Goal: Task Accomplishment & Management: Manage account settings

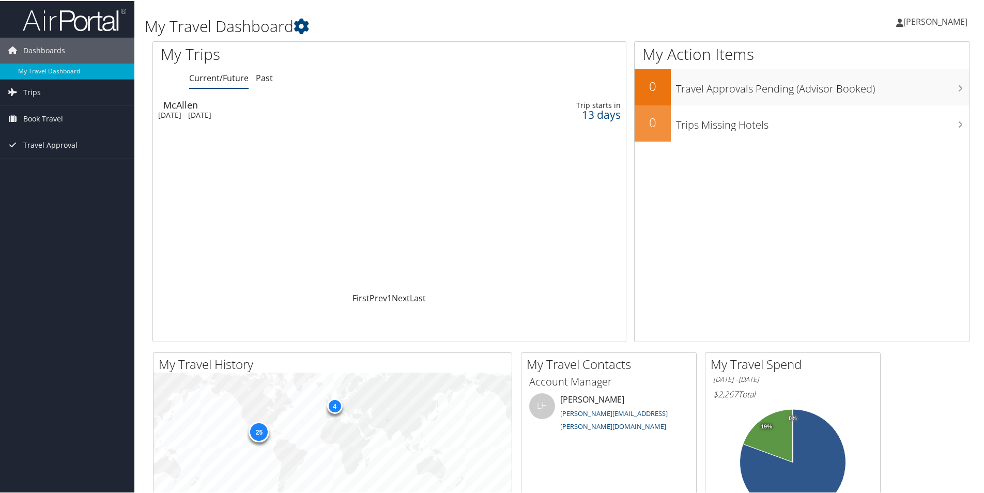
click at [903, 18] on span "[PERSON_NAME]" at bounding box center [935, 20] width 64 height 11
click at [887, 86] on link "View Travel Profile" at bounding box center [908, 92] width 115 height 18
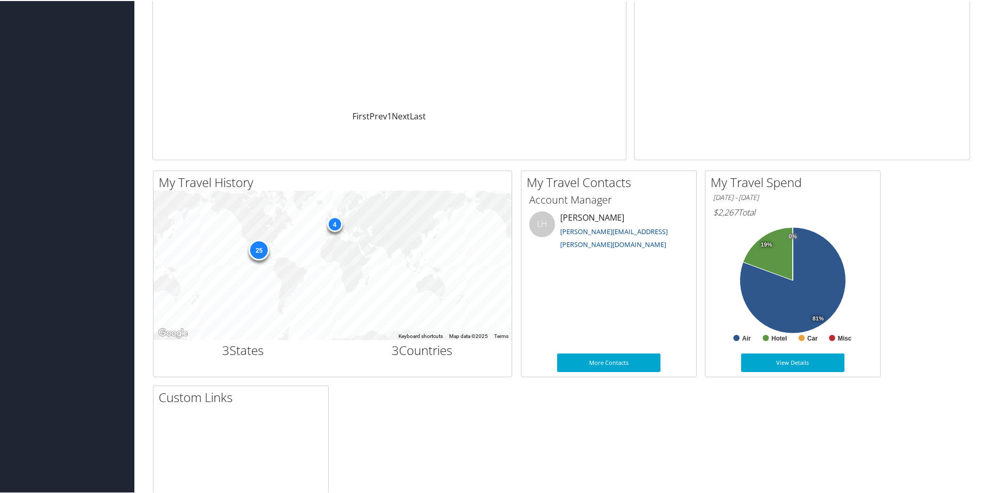
scroll to position [91, 0]
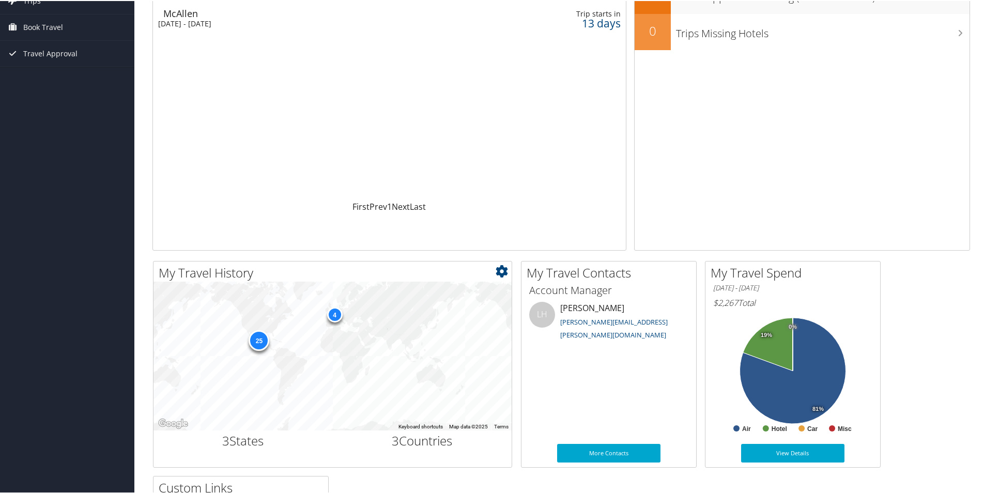
click at [337, 313] on div "4" at bounding box center [335, 314] width 16 height 16
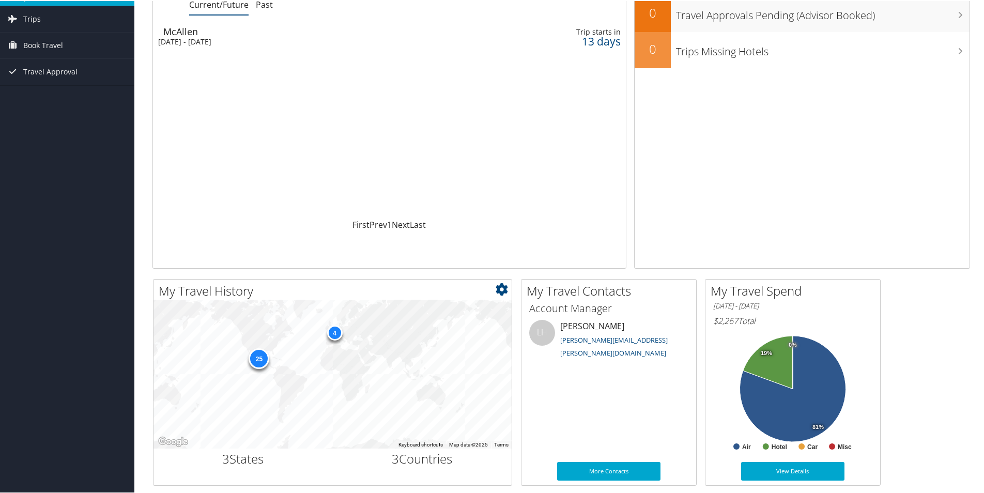
scroll to position [0, 0]
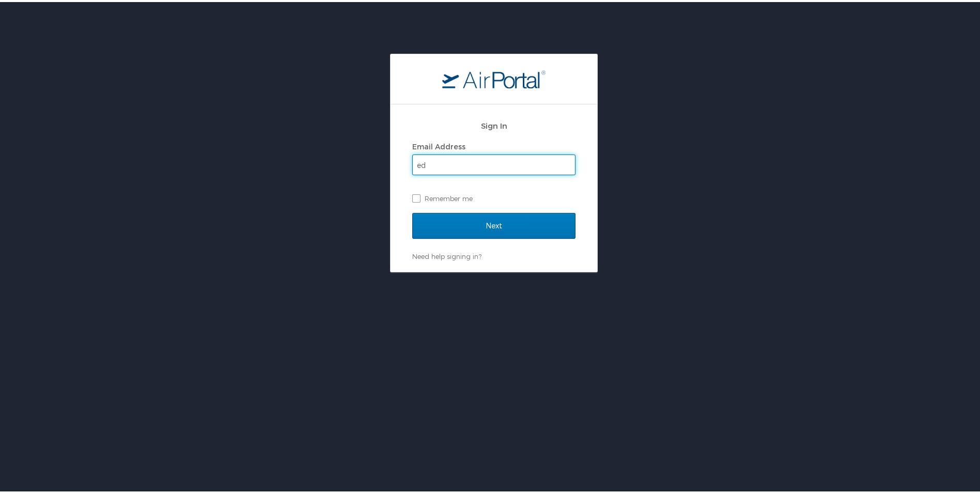
type input "edgar.larenas@autoliv.com"
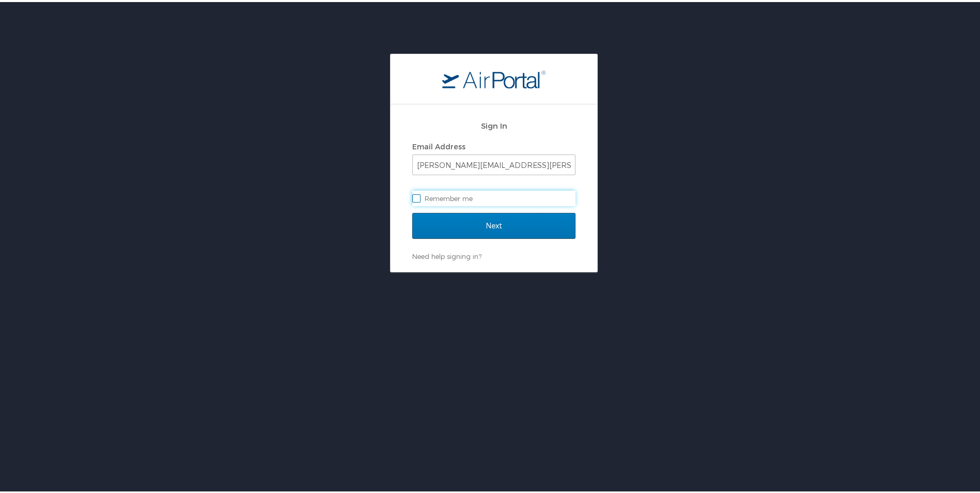
click at [412, 211] on input "Next" at bounding box center [493, 224] width 163 height 26
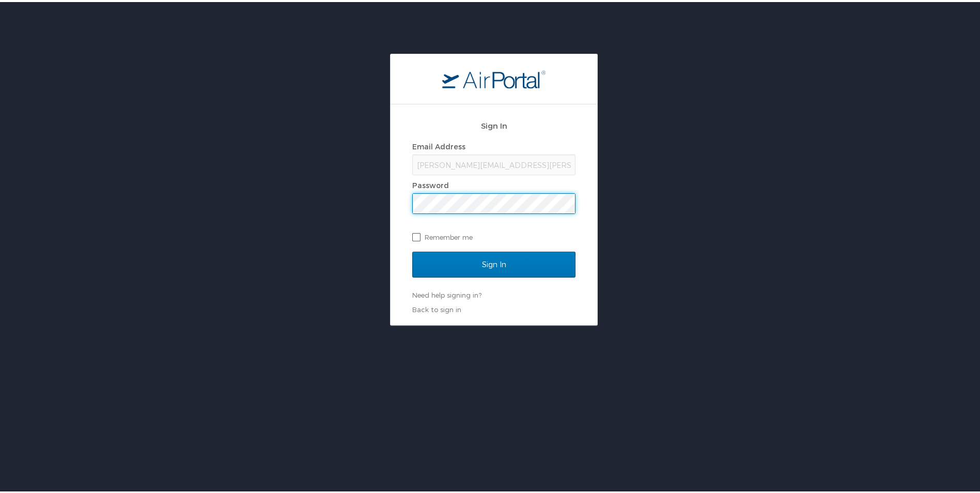
click at [415, 240] on label "Remember me" at bounding box center [493, 235] width 163 height 16
click at [415, 238] on input "Remember me" at bounding box center [415, 234] width 7 height 7
checkbox input "true"
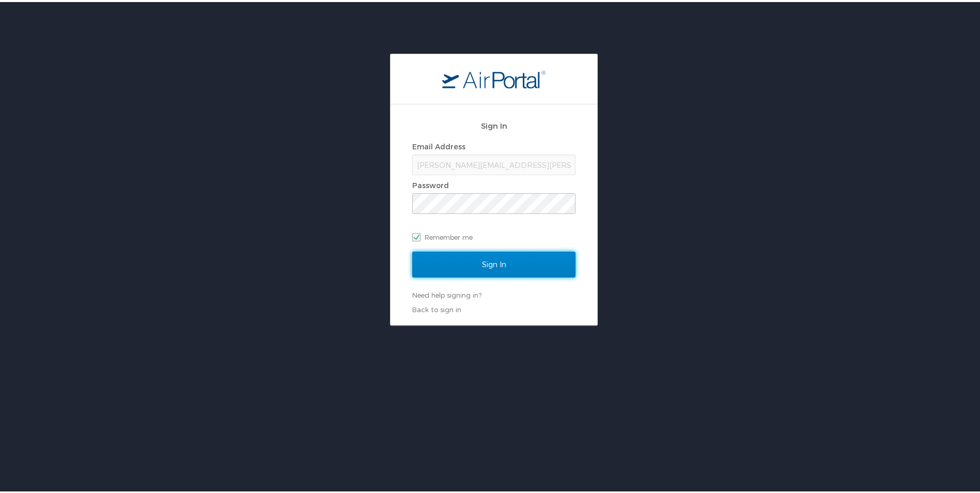
click at [425, 267] on input "Sign In" at bounding box center [493, 263] width 163 height 26
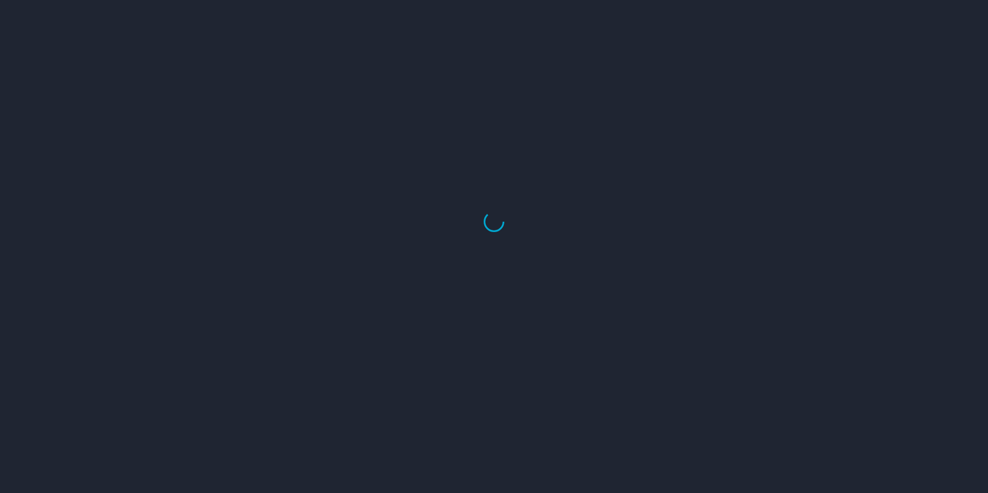
select select "US"
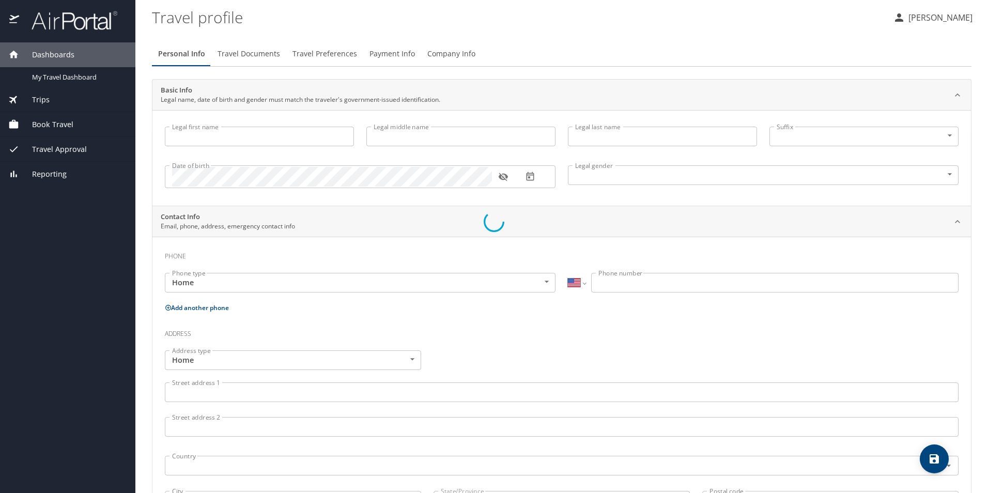
type input "Edgar"
type input "Larenas ALQUICIRA"
type input "Male"
select select "MX"
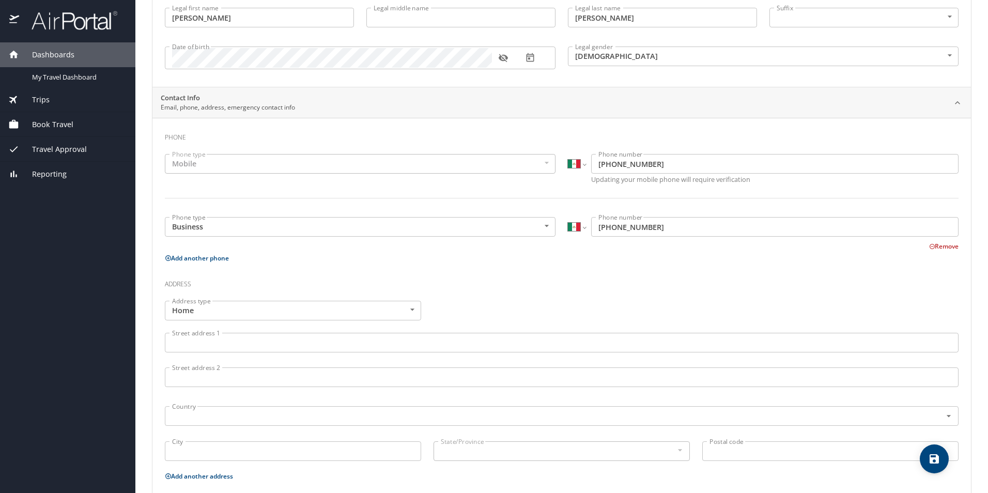
scroll to position [234, 0]
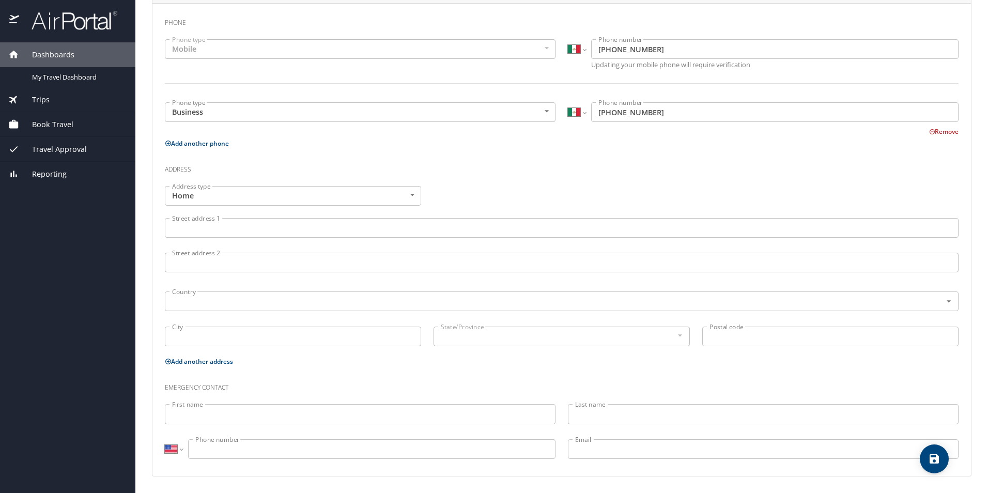
click at [244, 418] on input "First name" at bounding box center [360, 414] width 391 height 20
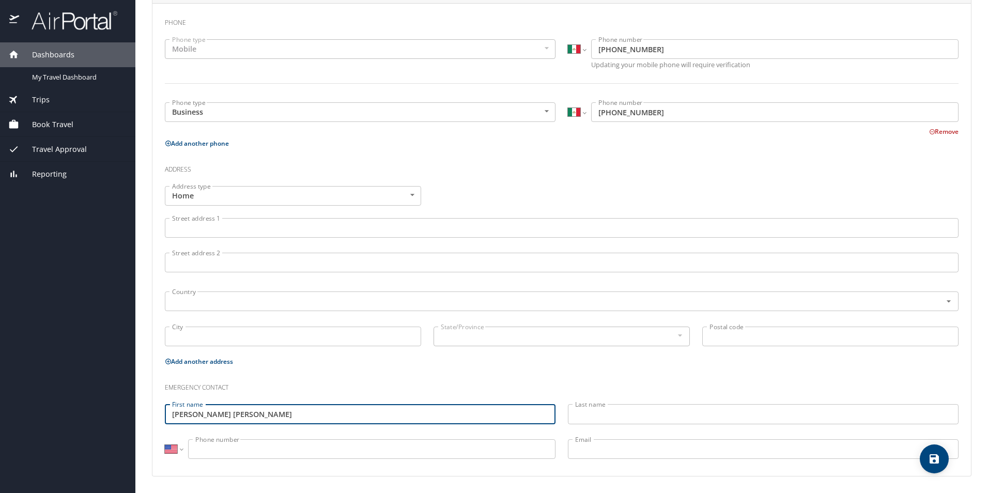
type input "[PERSON_NAME] [PERSON_NAME]"
click at [590, 412] on input "Last name" at bounding box center [763, 414] width 391 height 20
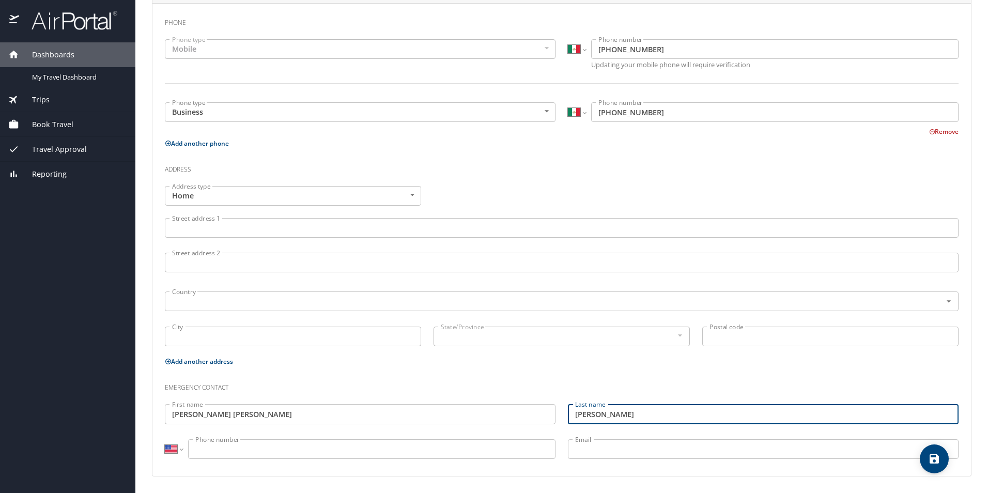
type input "Orozco"
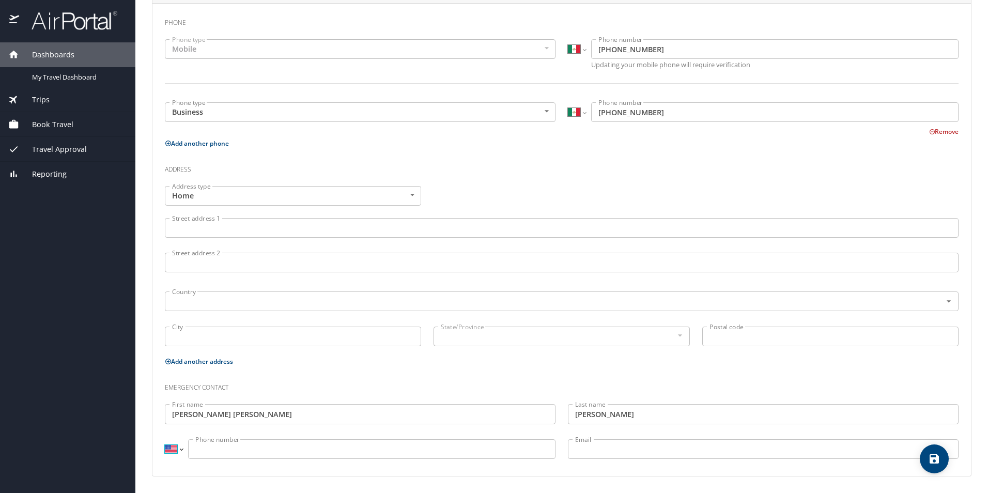
click at [179, 450] on select "International Afghanistan Åland Islands Albania Algeria American Samoa Andorra …" at bounding box center [174, 449] width 18 height 20
select select "MX"
click at [165, 439] on select "International Afghanistan Åland Islands Albania Algeria American Samoa Andorra …" at bounding box center [174, 449] width 18 height 20
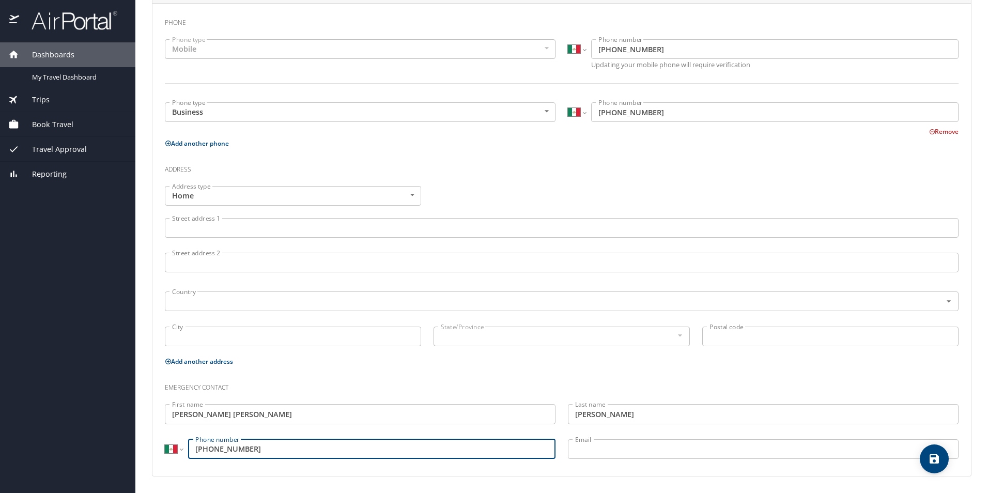
type input "[PHONE_NUMBER]"
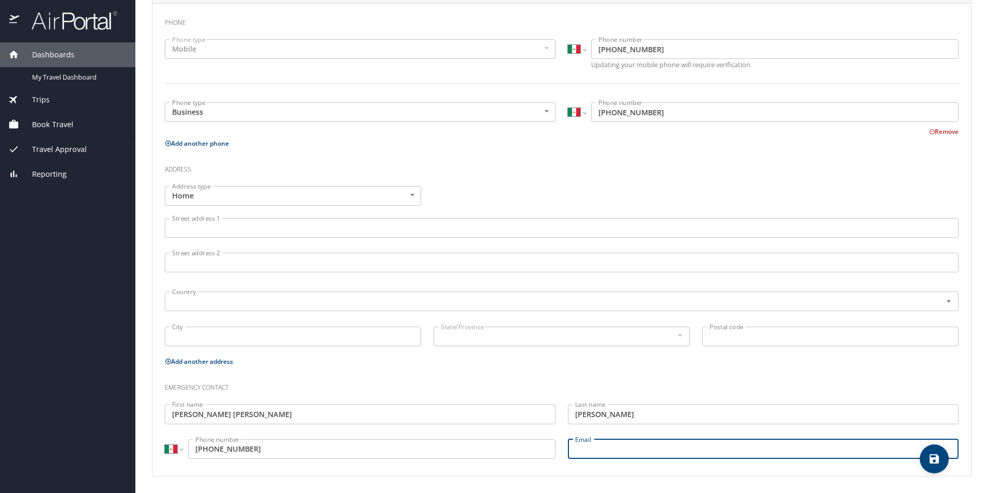
click at [630, 449] on input "Email" at bounding box center [763, 449] width 391 height 20
click at [605, 446] on input "Email" at bounding box center [763, 449] width 391 height 20
paste input "María Eugenia Orozco <maria.orozcod@anahuac.mx>"
click at [656, 449] on input "María Eugenia Orozco <maria.orozcod@anahuac.mx" at bounding box center [763, 449] width 391 height 20
type input "maria.orozcod@anahuac.mx"
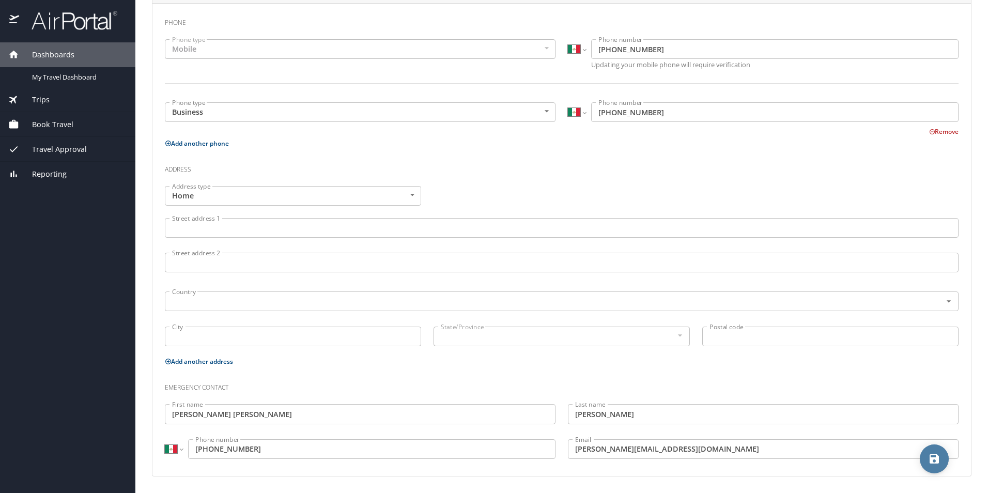
click at [934, 461] on icon "save" at bounding box center [934, 459] width 12 height 12
select select "MX"
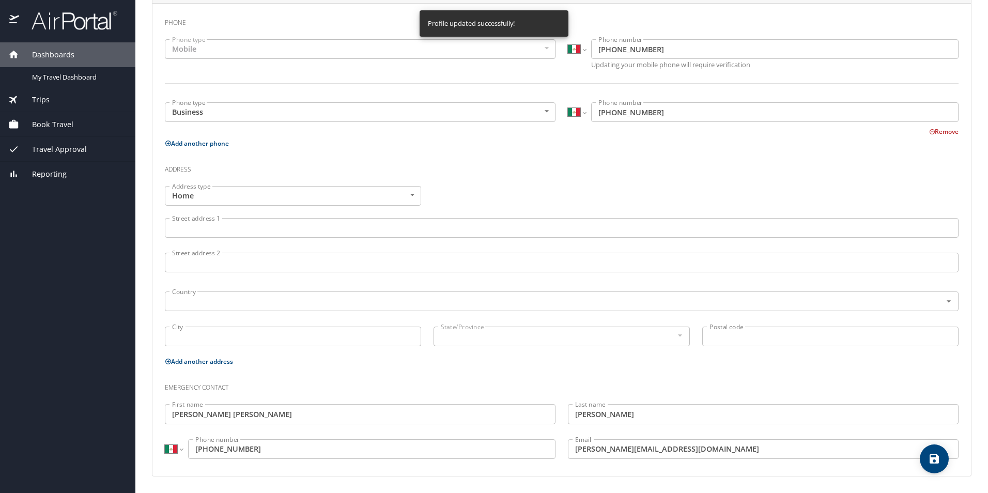
select select "MX"
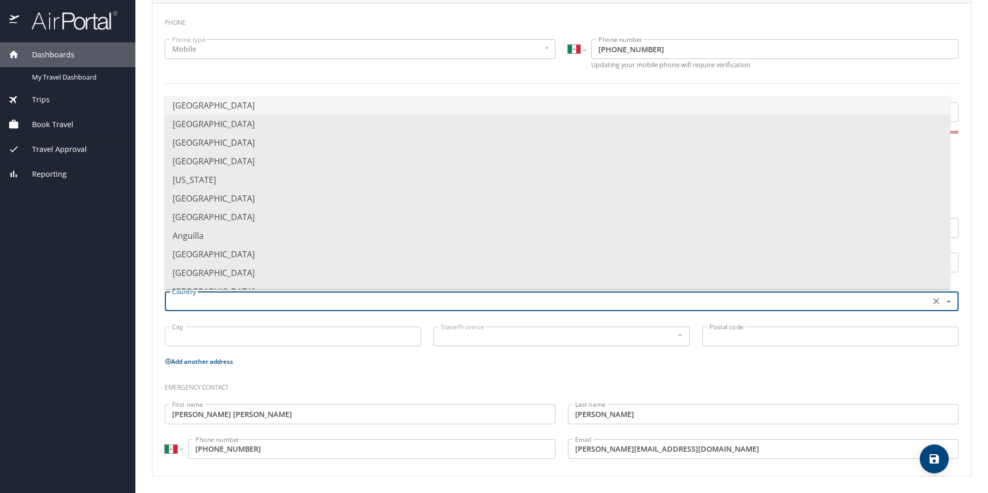
click at [232, 296] on input "text" at bounding box center [546, 301] width 757 height 13
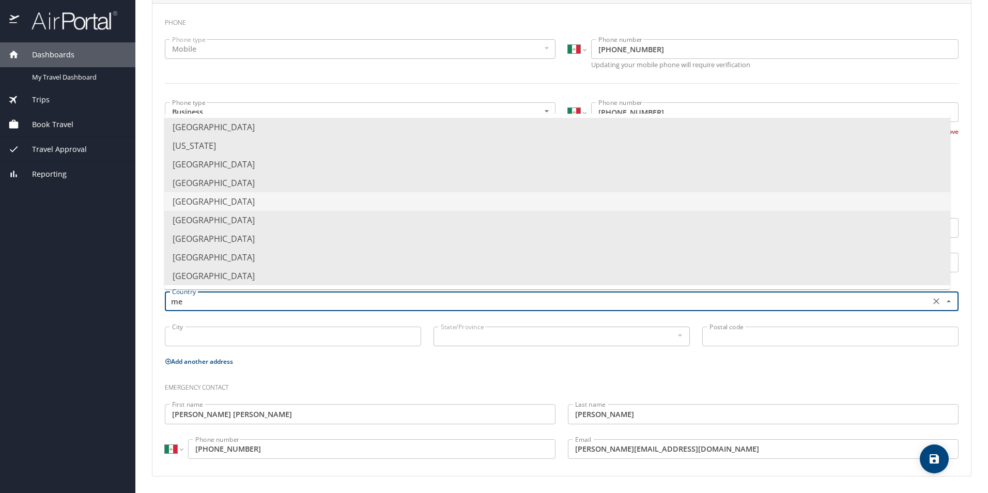
click at [210, 203] on li "Mexico" at bounding box center [557, 201] width 786 height 19
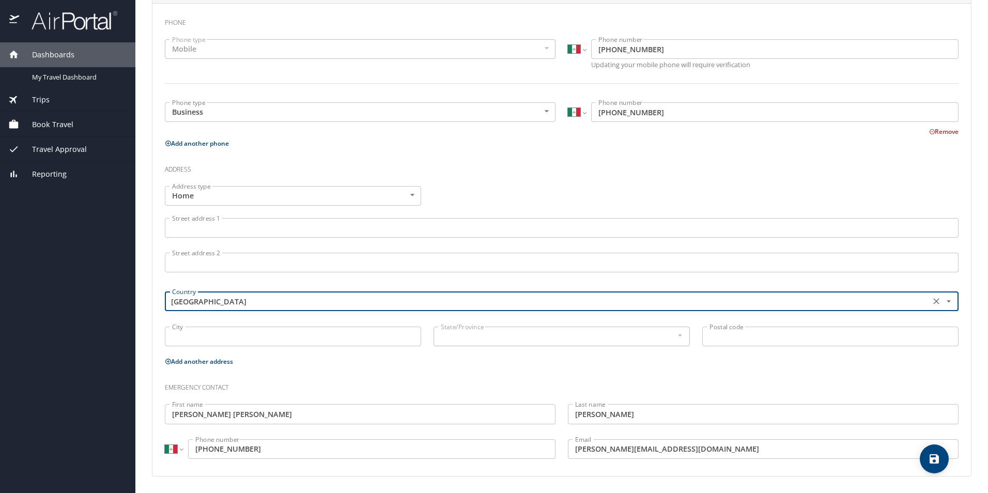
type input "Mexico"
click at [288, 336] on input "City" at bounding box center [293, 337] width 256 height 20
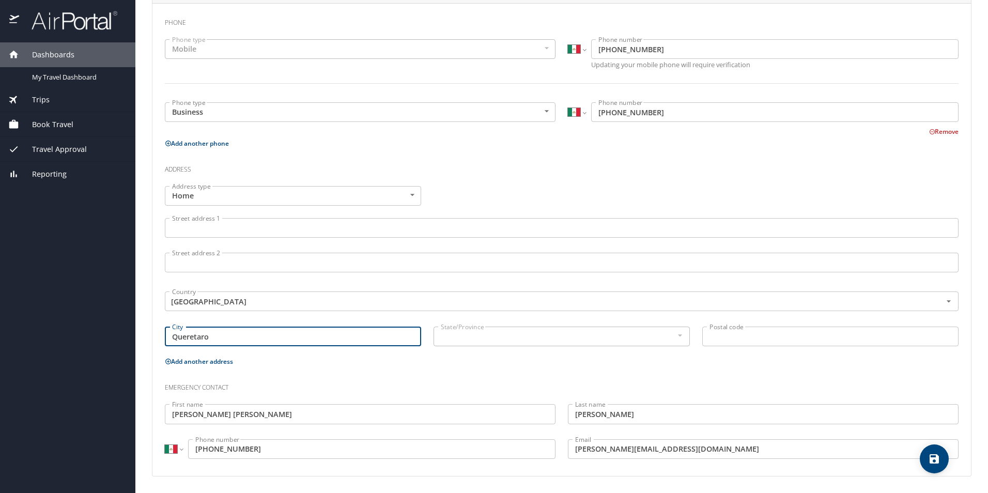
type input "Queretaro"
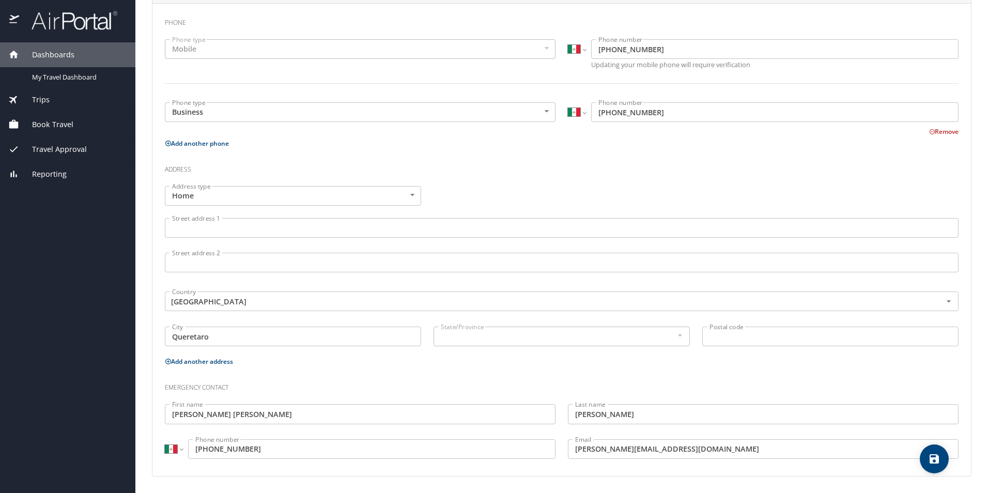
click at [674, 339] on div at bounding box center [679, 335] width 11 height 12
click at [676, 333] on div at bounding box center [679, 335] width 11 height 12
click at [736, 337] on input "Postal code" at bounding box center [830, 337] width 256 height 20
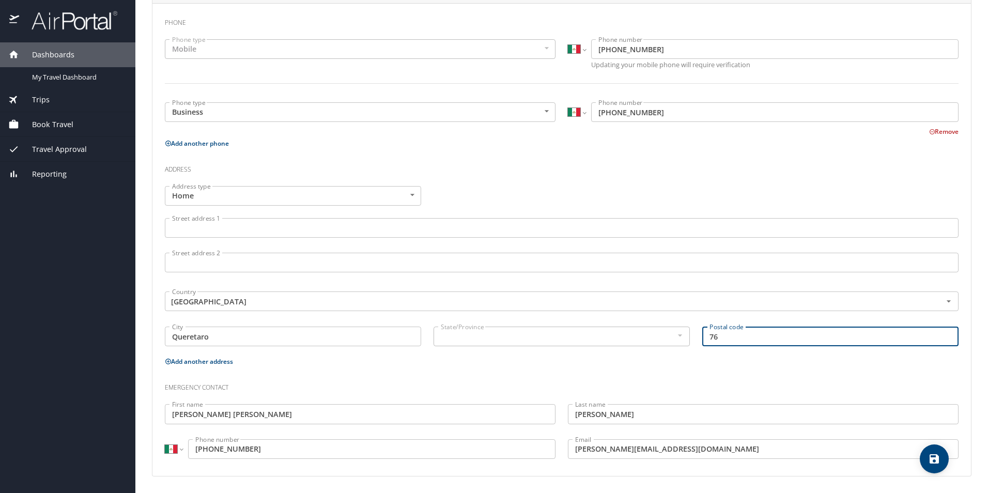
type input "76269"
click at [703, 384] on h3 "Emergency contact" at bounding box center [562, 385] width 794 height 18
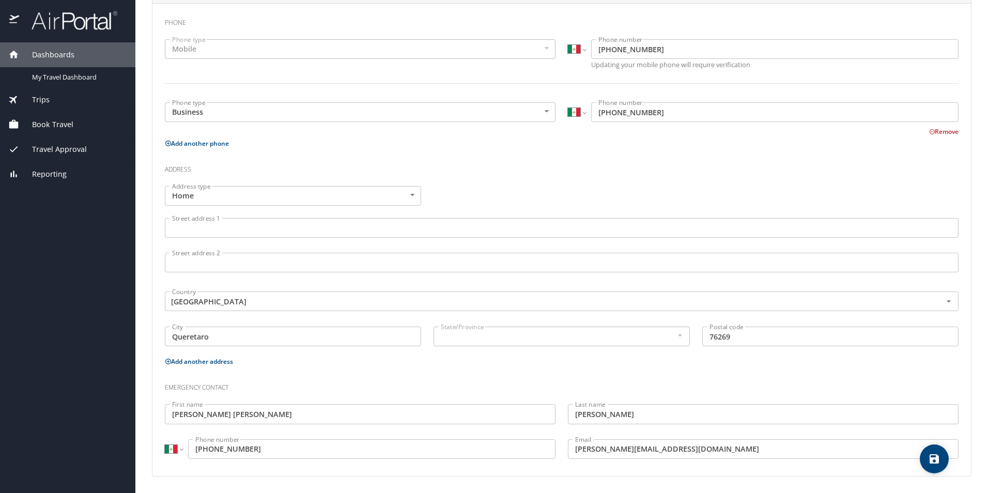
click at [926, 461] on span "save" at bounding box center [934, 459] width 29 height 12
select select "MX"
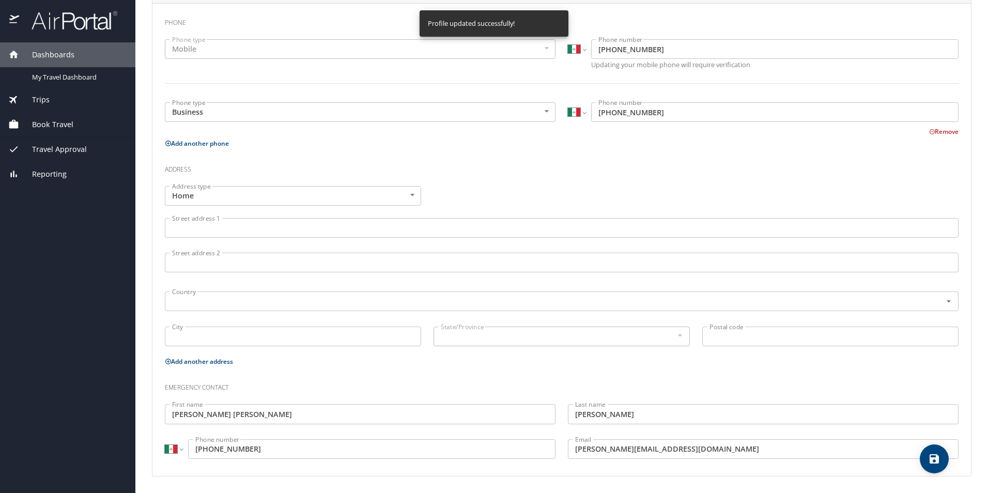
select select "MX"
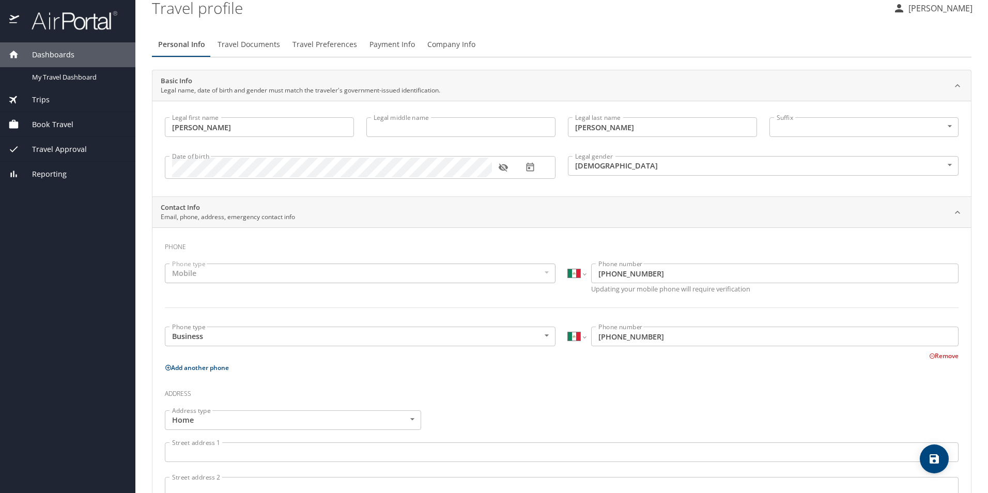
scroll to position [0, 0]
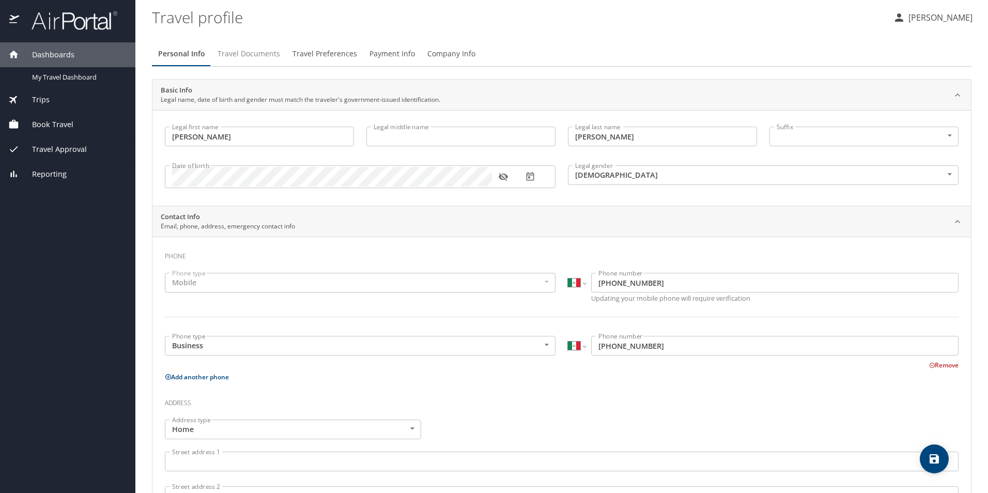
click at [249, 50] on span "Travel Documents" at bounding box center [249, 54] width 63 height 13
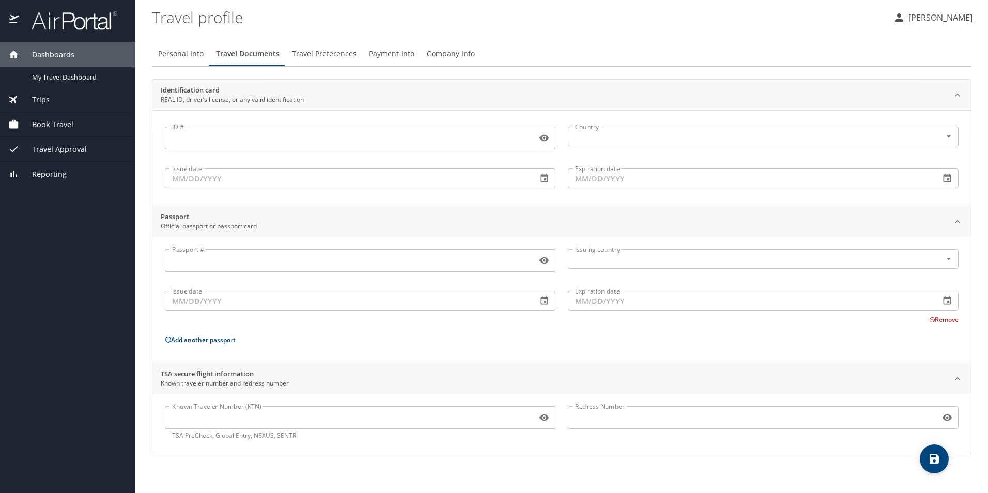
click at [889, 24] on button "Edgar Larenas ALQUICIRA" at bounding box center [933, 17] width 88 height 19
click at [629, 35] on div at bounding box center [494, 246] width 988 height 493
click at [233, 254] on input "Passport #" at bounding box center [349, 261] width 368 height 20
click at [843, 350] on div "Passport # Passport # Issuing country Issuing country Issue date Issue date Exp…" at bounding box center [562, 301] width 794 height 105
click at [307, 55] on span "Travel Preferences" at bounding box center [324, 54] width 65 height 13
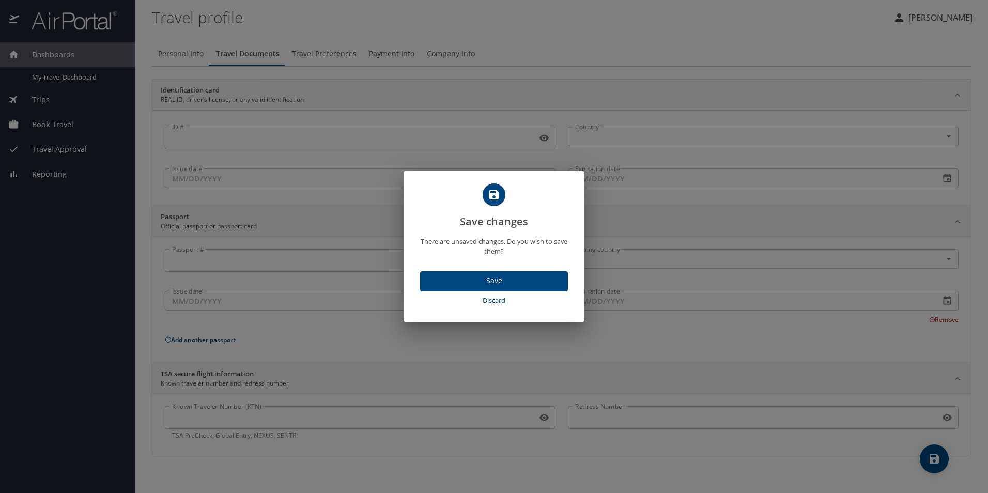
click at [496, 281] on span "Save" at bounding box center [493, 280] width 131 height 13
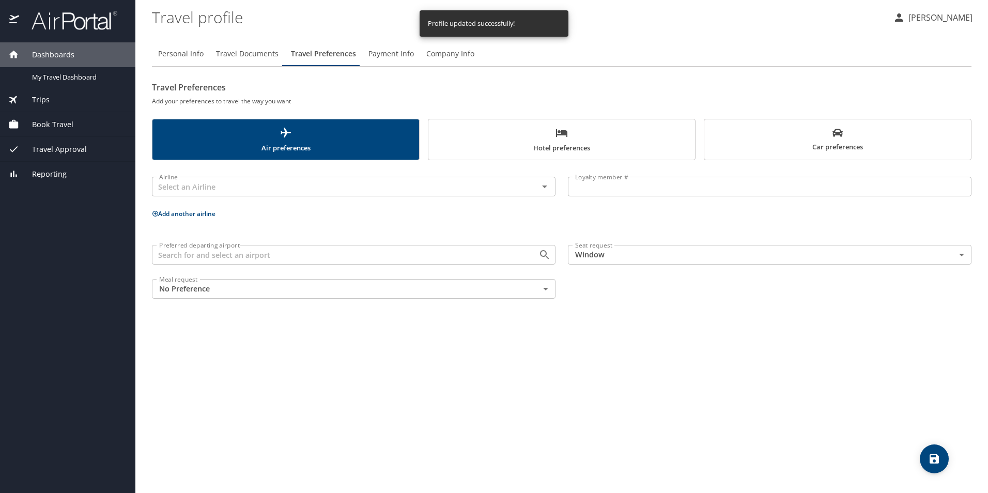
click at [530, 140] on span "Hotel preferences" at bounding box center [562, 140] width 254 height 27
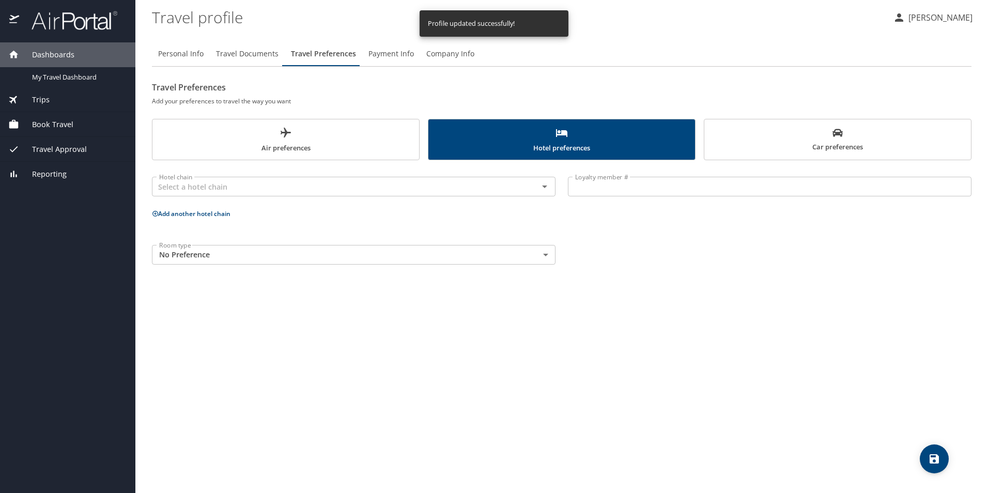
click at [778, 128] on span "Car preferences" at bounding box center [838, 140] width 254 height 25
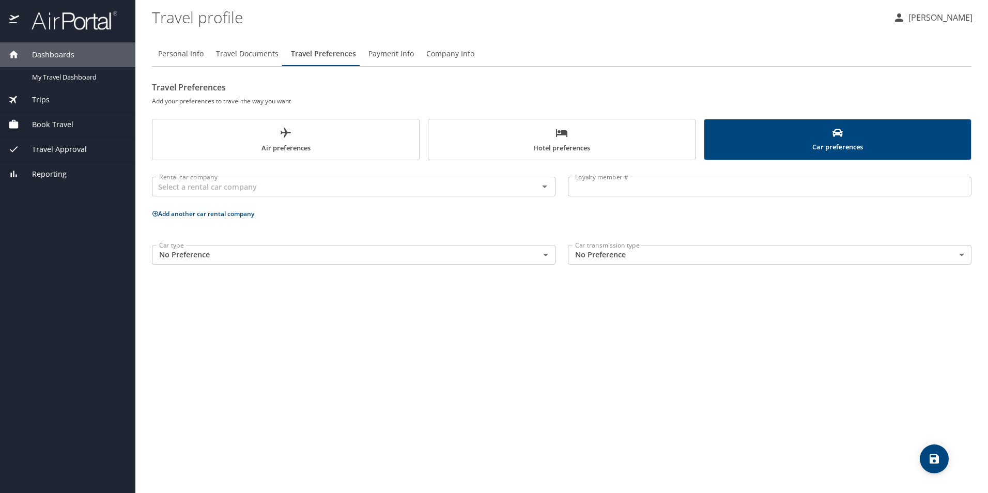
click at [225, 156] on button "Air preferences" at bounding box center [286, 139] width 268 height 41
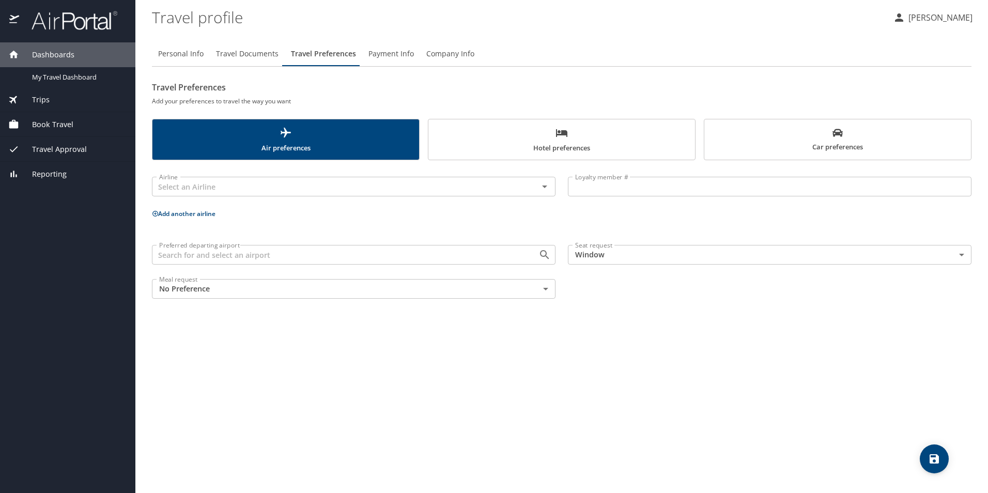
click at [404, 56] on span "Payment Info" at bounding box center [390, 54] width 45 height 13
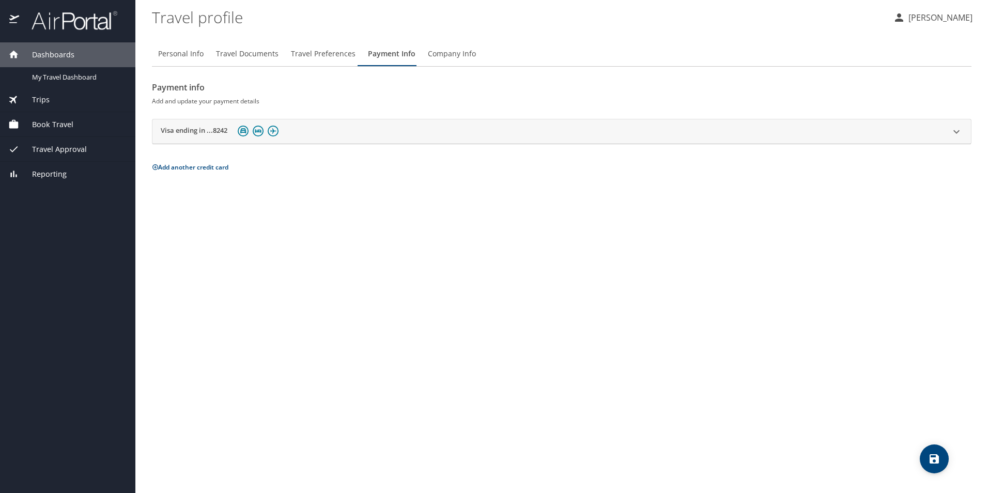
click at [441, 57] on span "Company Info" at bounding box center [452, 54] width 48 height 13
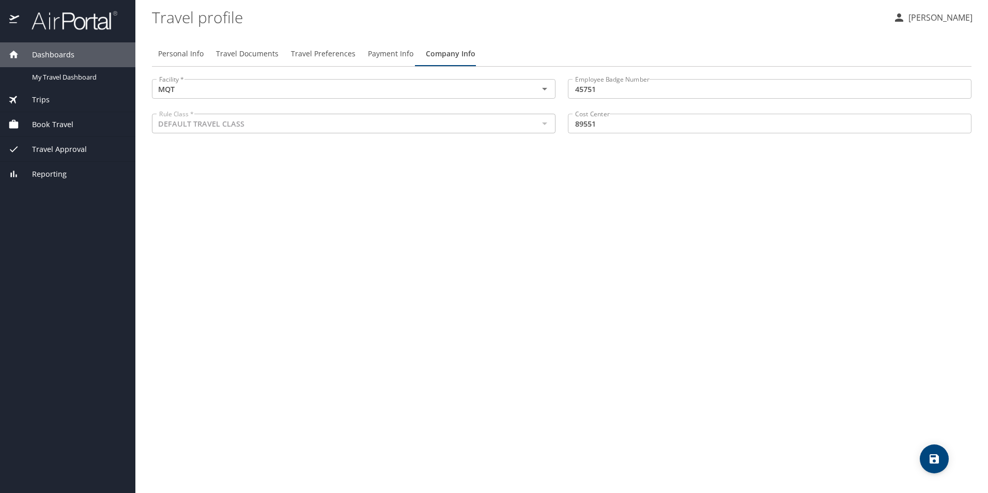
click at [389, 54] on span "Payment Info" at bounding box center [390, 54] width 45 height 13
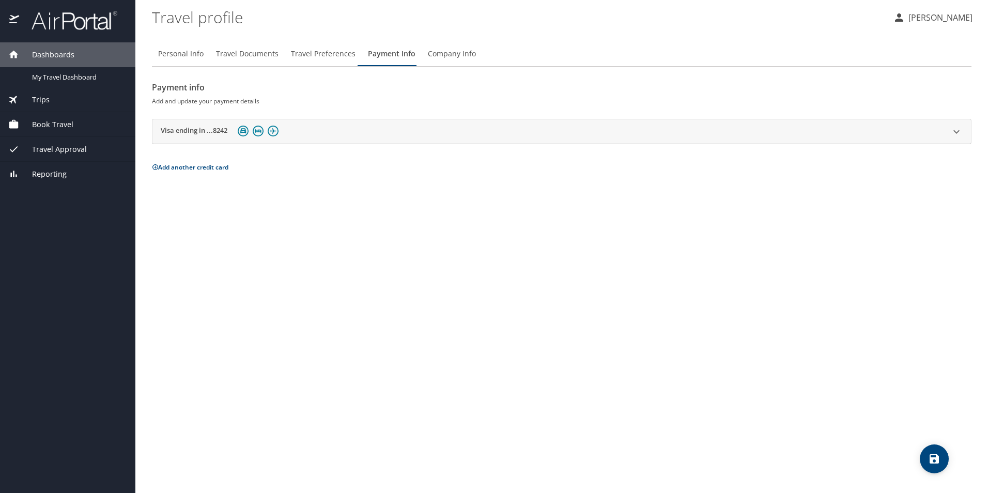
click at [318, 49] on span "Travel Preferences" at bounding box center [323, 54] width 65 height 13
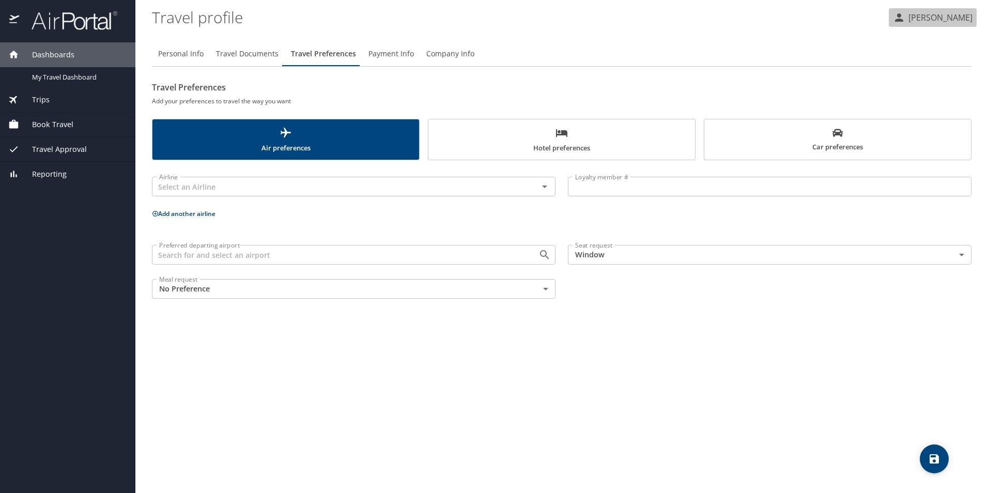
click at [921, 17] on p "Edgar Larenas ALQUICIRA" at bounding box center [938, 17] width 67 height 12
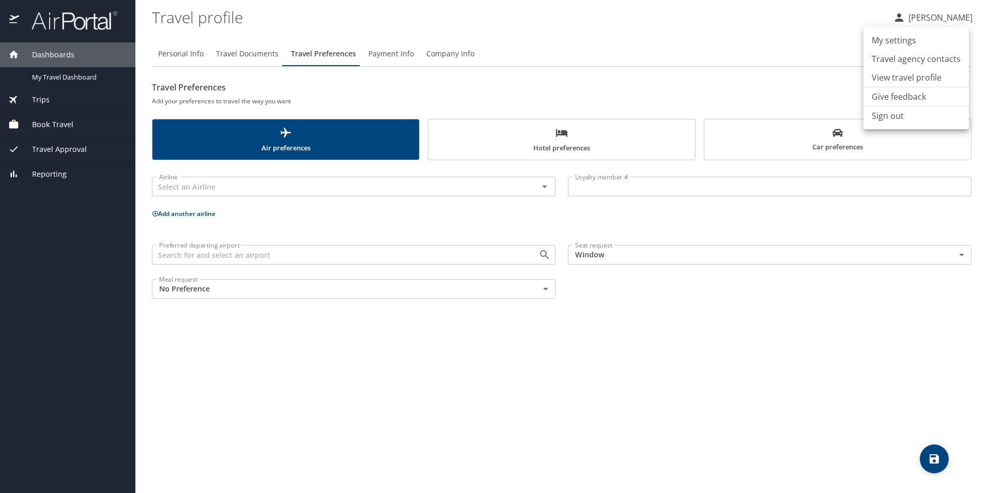
click at [910, 70] on li "View travel profile" at bounding box center [915, 77] width 105 height 19
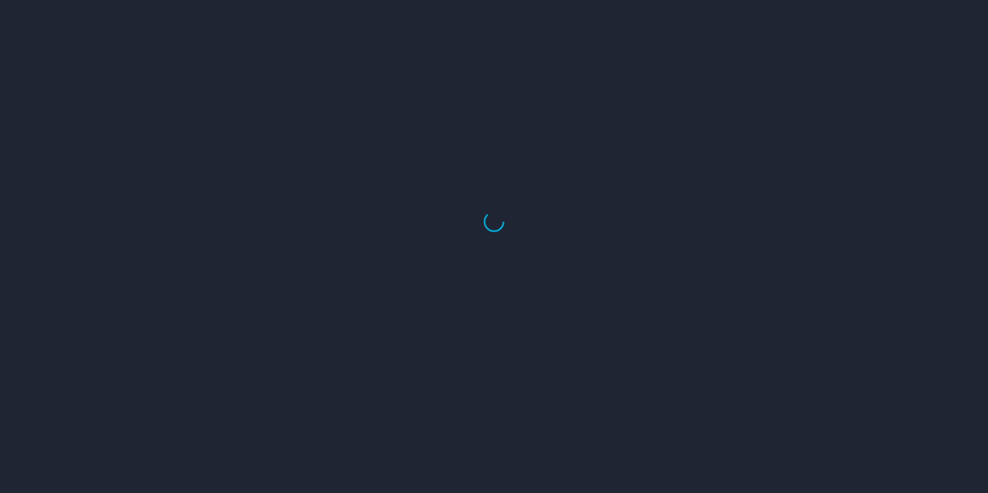
select select "US"
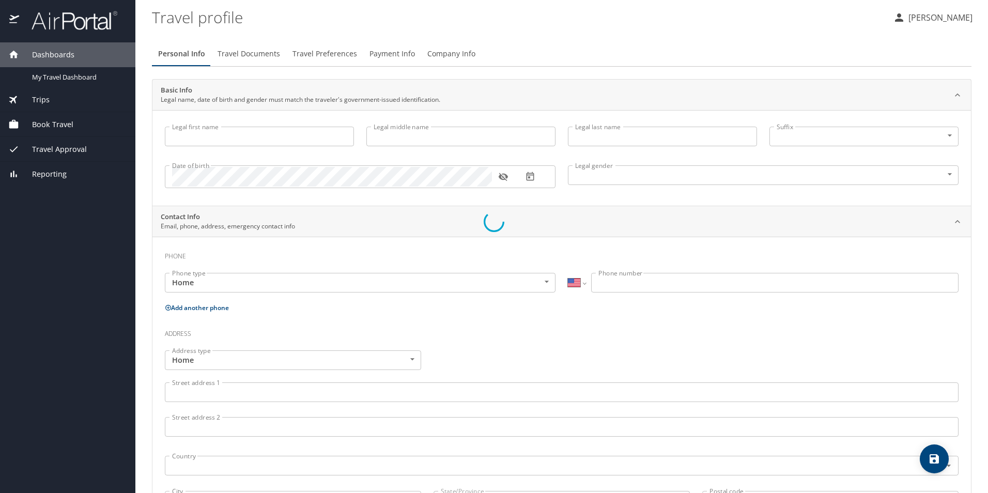
type input "[PERSON_NAME]"
type input "[DEMOGRAPHIC_DATA]"
type input "[PERSON_NAME] [PERSON_NAME]"
type input "[PERSON_NAME]"
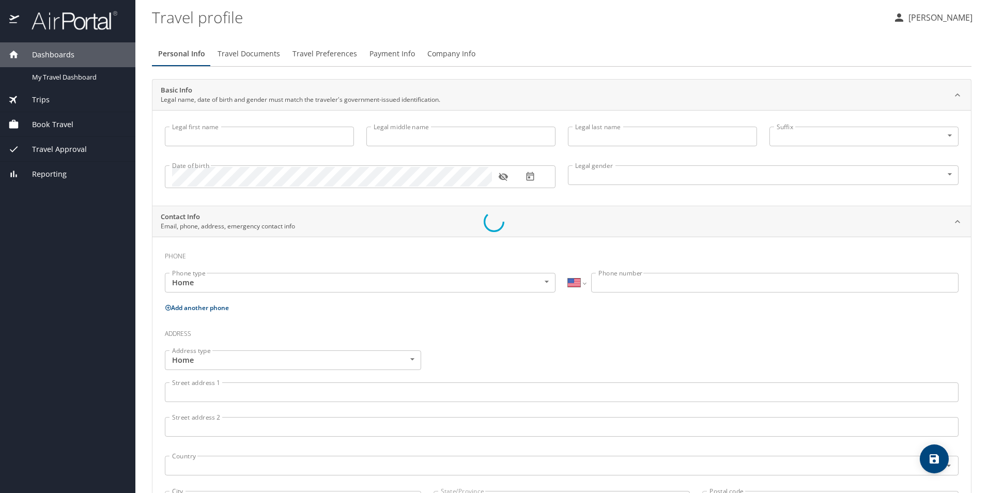
select select "MX"
type input "[PHONE_NUMBER]"
type input "[PERSON_NAME][EMAIL_ADDRESS][DOMAIN_NAME]"
select select "MX"
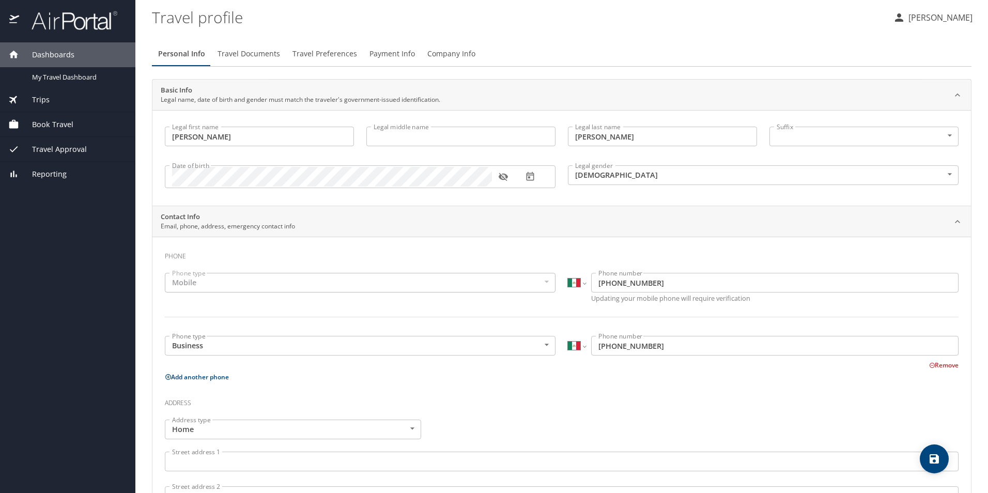
click at [905, 21] on p "[PERSON_NAME]" at bounding box center [938, 17] width 67 height 12
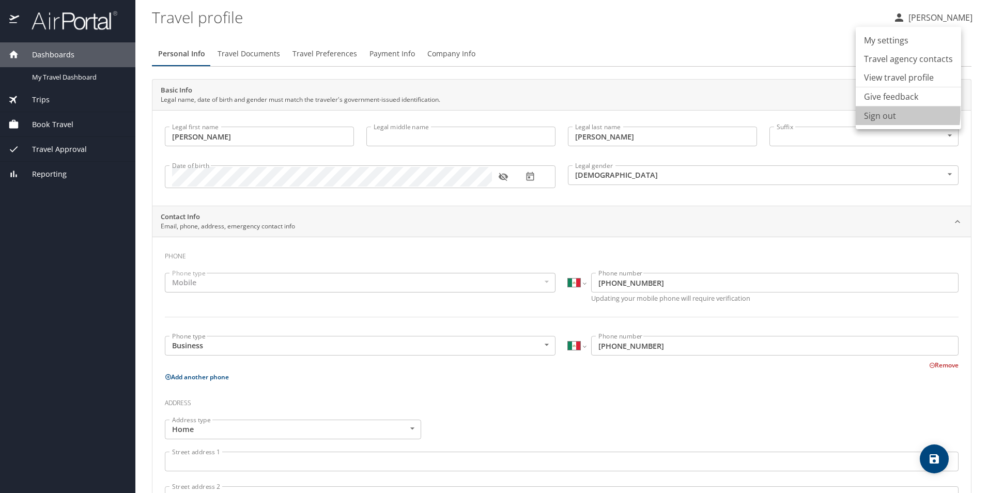
click at [874, 112] on li "Sign out" at bounding box center [908, 115] width 105 height 19
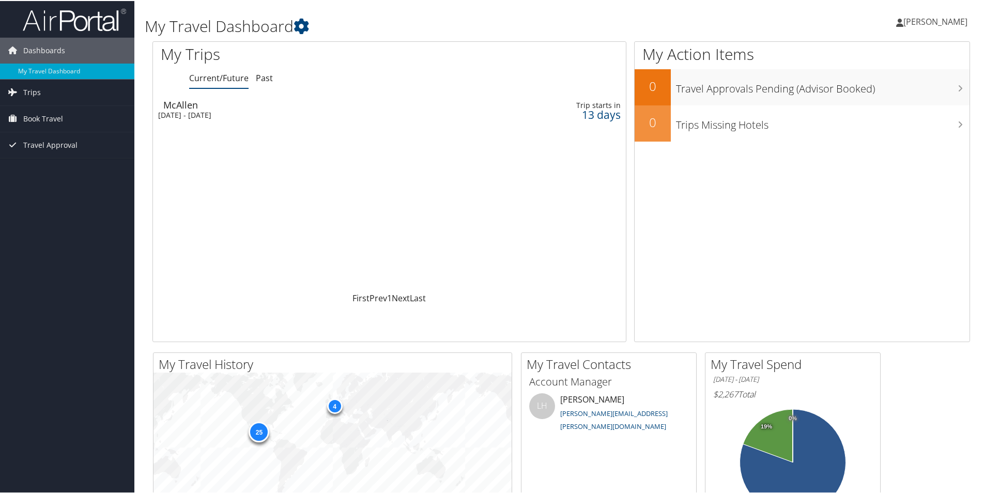
click at [903, 21] on span "[PERSON_NAME]" at bounding box center [935, 20] width 64 height 11
click at [889, 94] on link "View Travel Profile" at bounding box center [908, 92] width 115 height 18
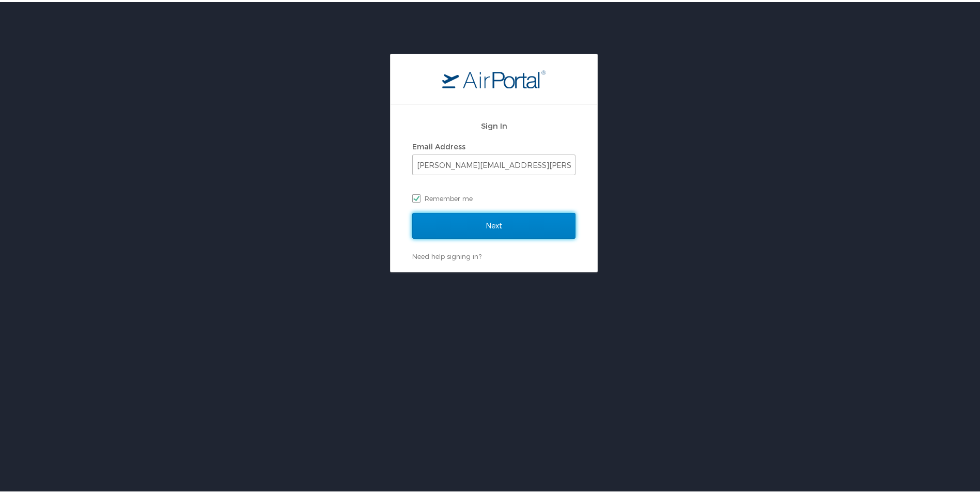
click at [479, 226] on input "Next" at bounding box center [493, 224] width 163 height 26
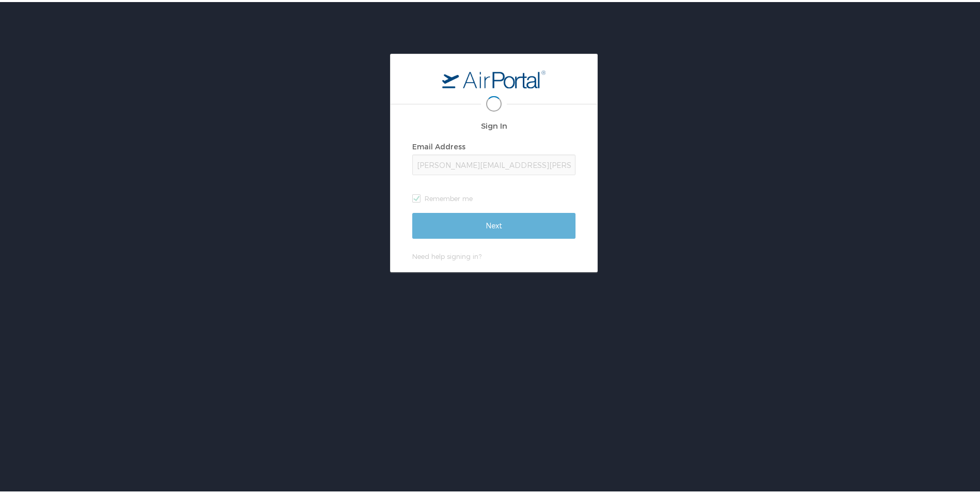
scroll to position [0, 12]
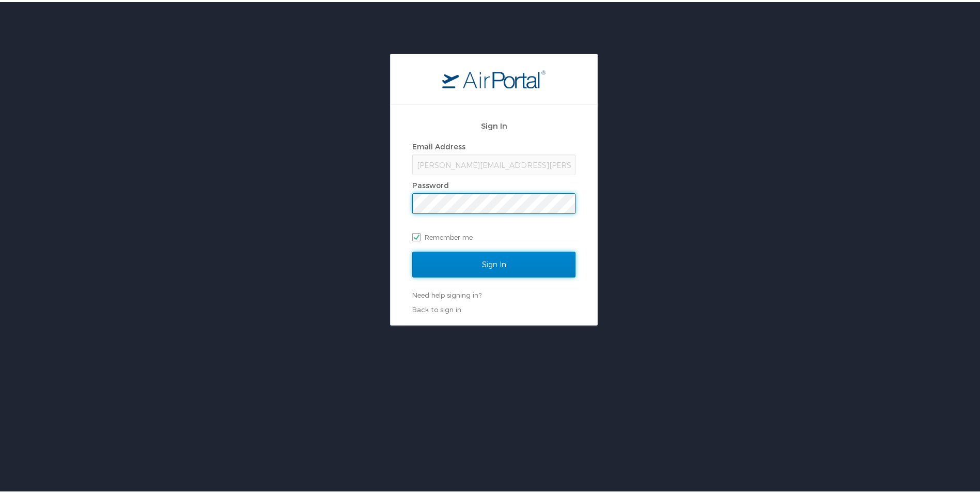
click at [472, 261] on input "Sign In" at bounding box center [493, 263] width 163 height 26
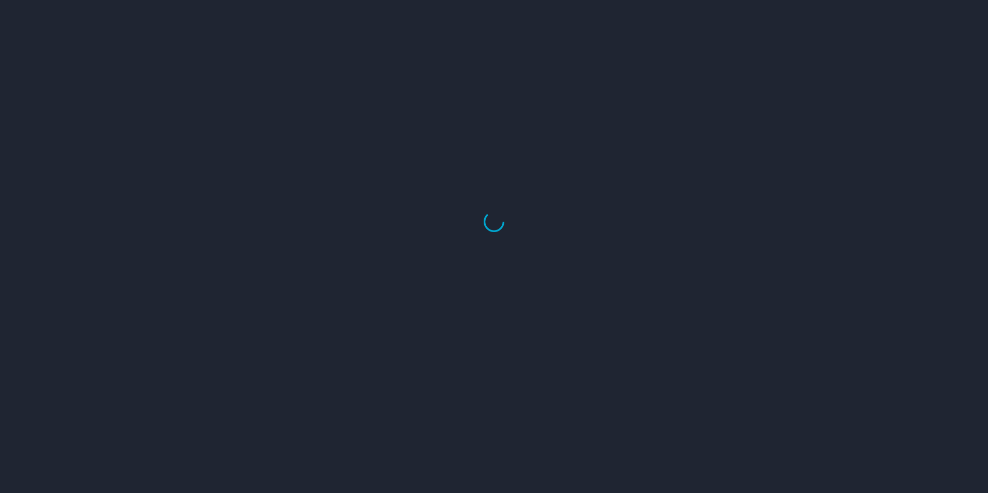
select select "US"
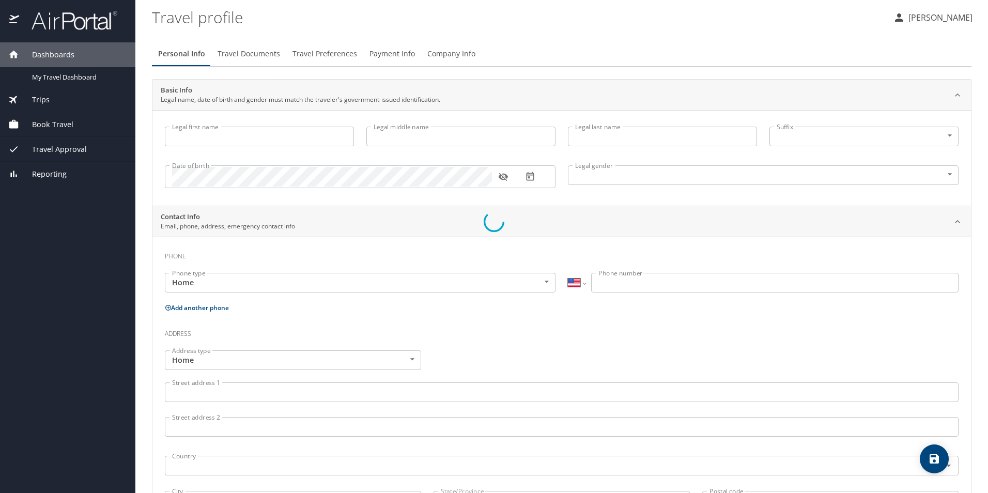
select select "MX"
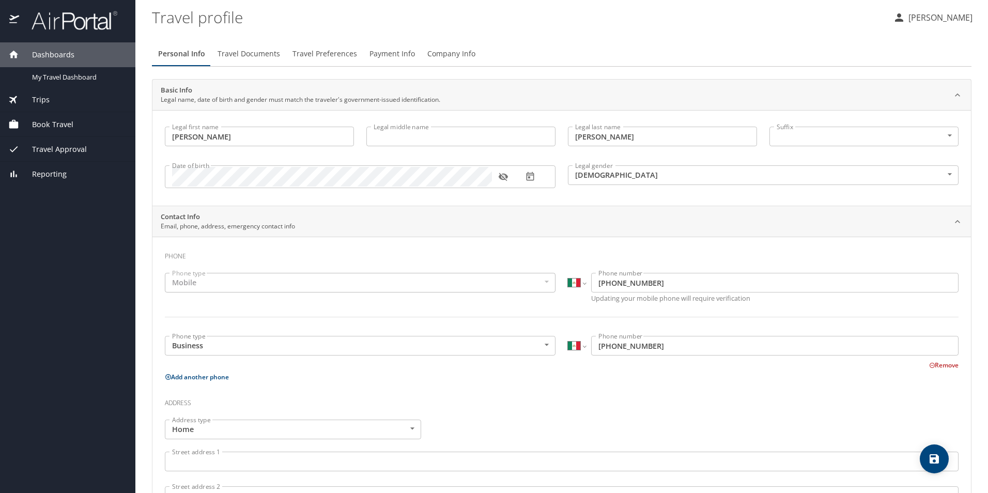
type input "[PERSON_NAME]"
type input "[DEMOGRAPHIC_DATA]"
type input "[PERSON_NAME] [PERSON_NAME]"
type input "[PERSON_NAME]"
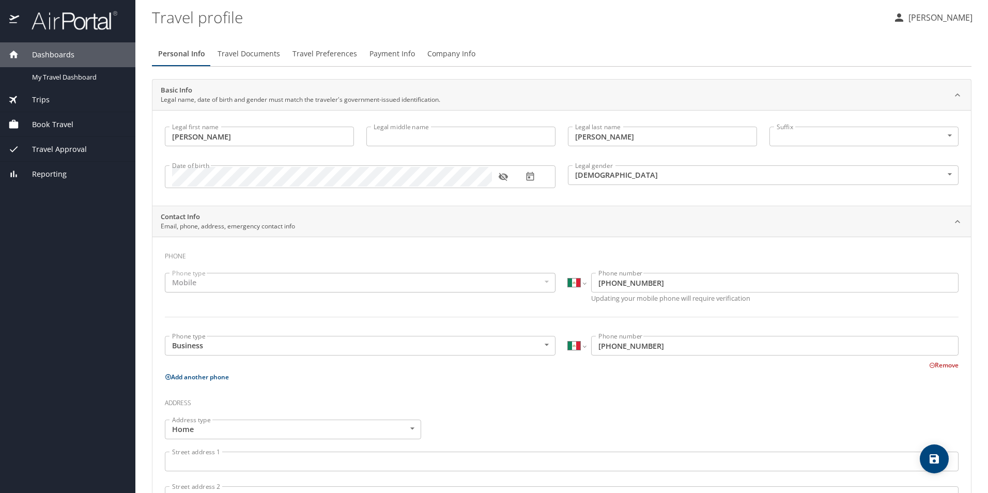
select select "MX"
type input "442 202 2961"
type input "maria.orozcod@anahuac.mx"
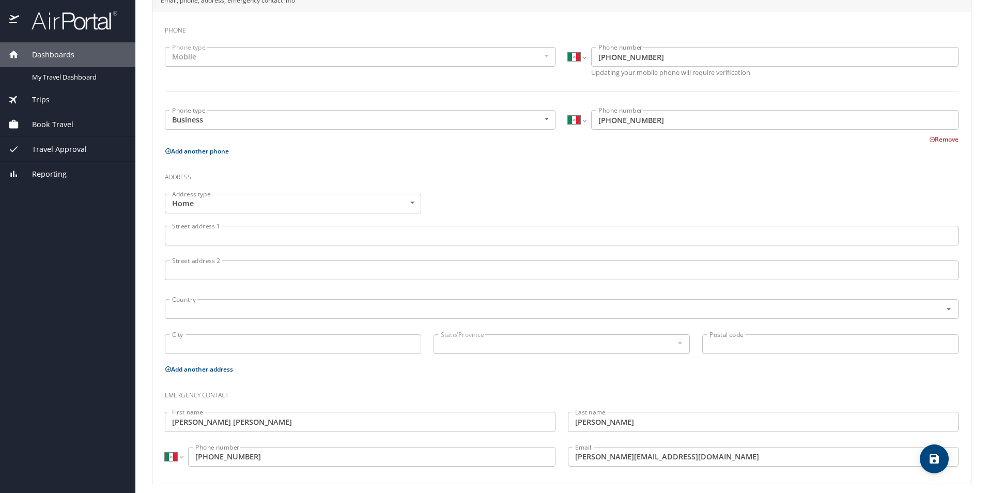
scroll to position [234, 0]
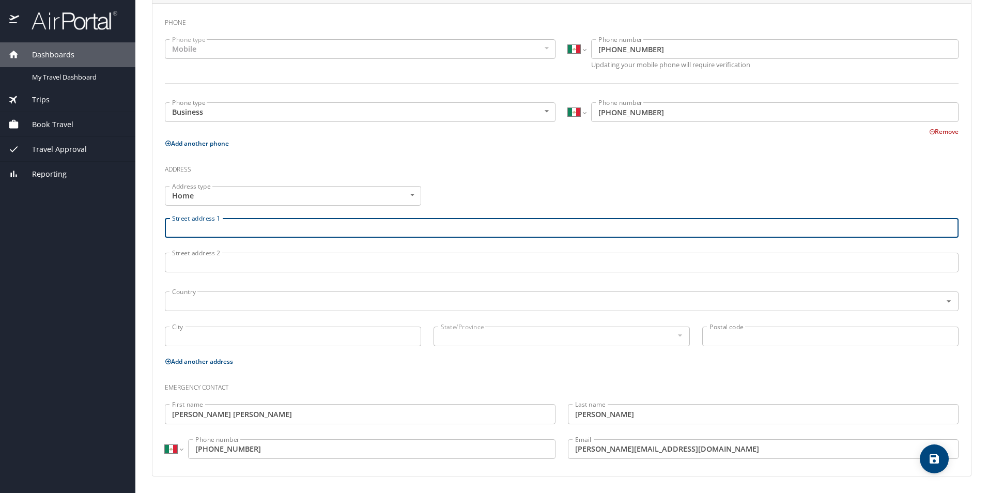
click at [203, 235] on input "Street address 1" at bounding box center [562, 228] width 794 height 20
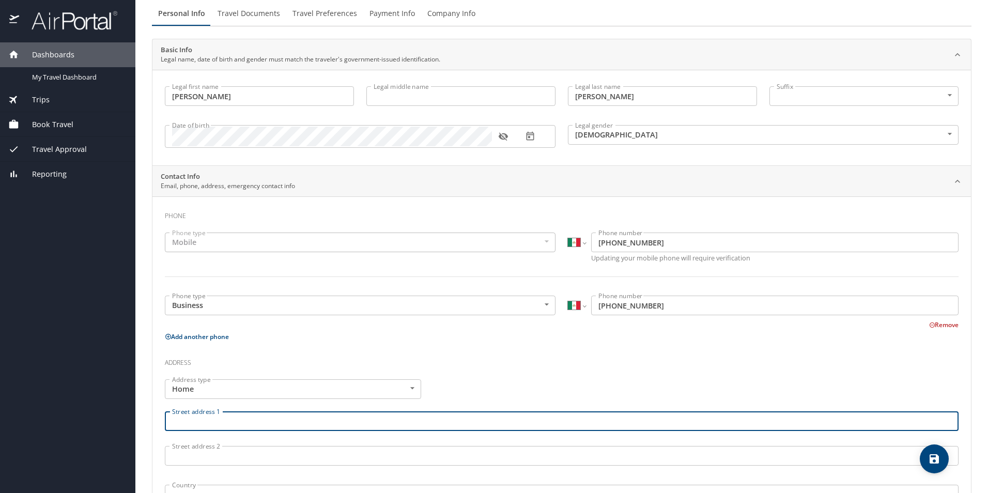
scroll to position [0, 0]
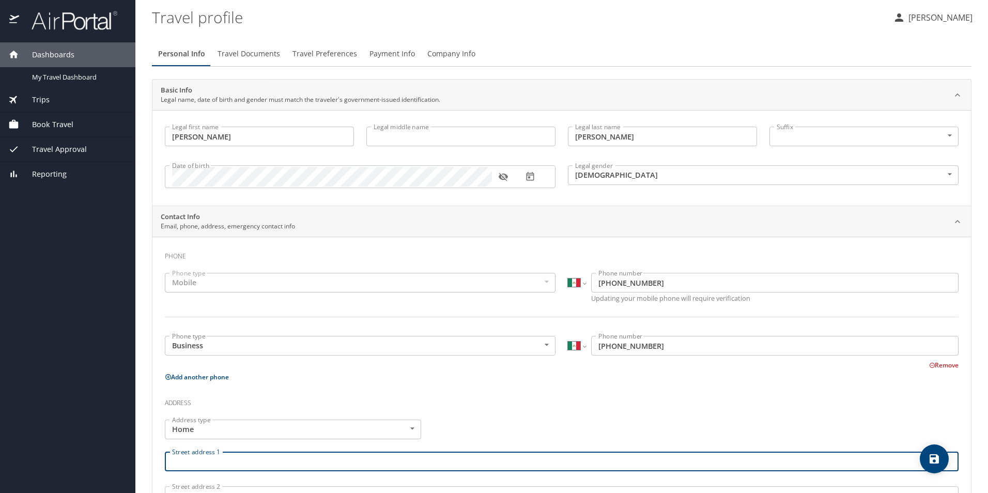
click at [249, 56] on span "Travel Documents" at bounding box center [249, 54] width 63 height 13
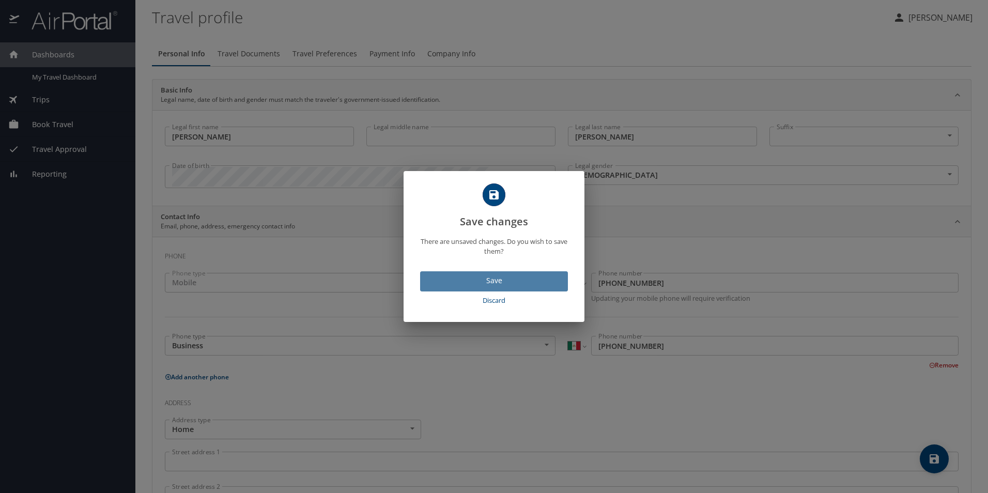
click at [496, 280] on span "Save" at bounding box center [493, 280] width 131 height 13
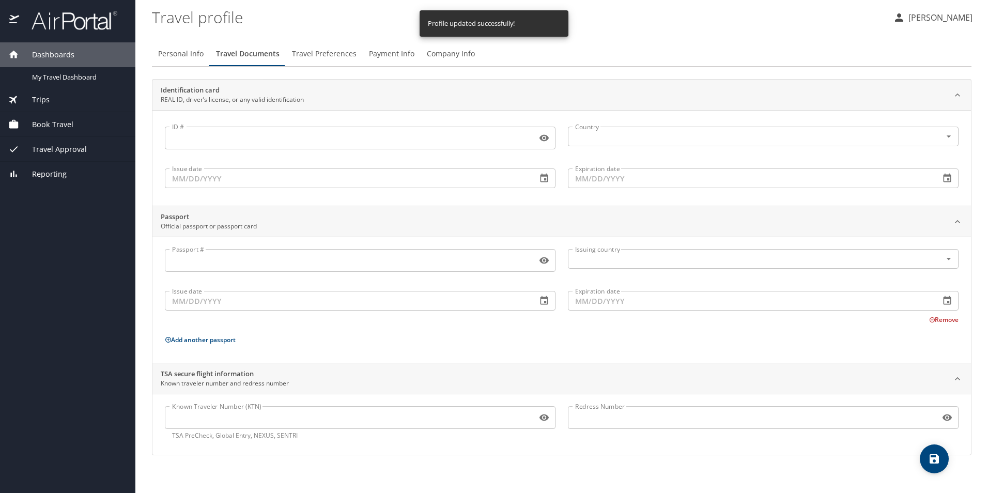
click at [207, 259] on input "Passport #" at bounding box center [349, 261] width 368 height 20
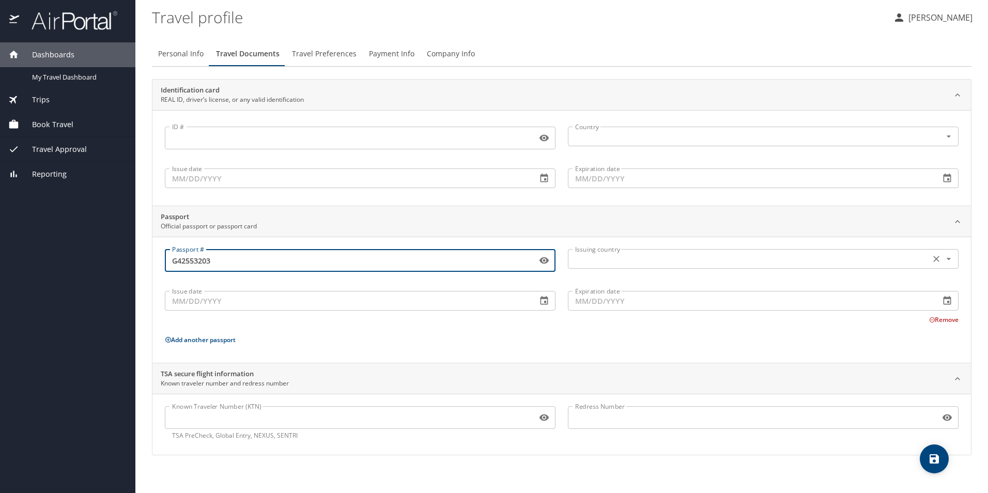
type input "G42553203"
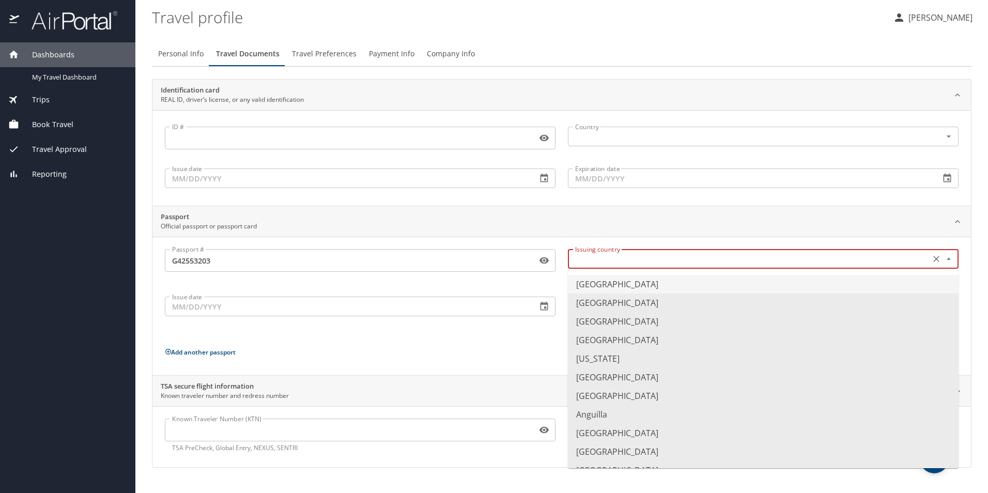
click at [642, 264] on input "text" at bounding box center [748, 258] width 354 height 13
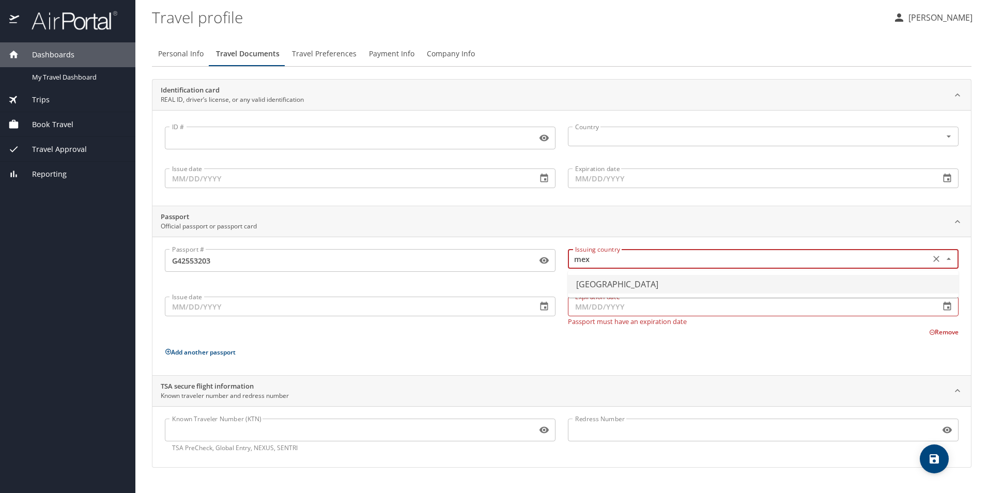
click at [596, 284] on li "Mexico" at bounding box center [763, 284] width 391 height 19
type input "Mexico"
click at [320, 311] on div "Issue date Issue date" at bounding box center [360, 308] width 403 height 45
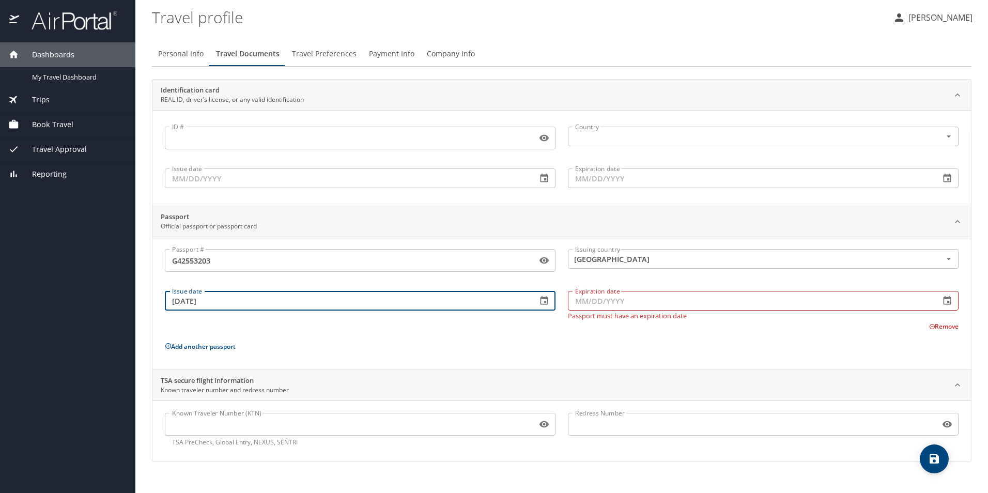
type input "13/08/2021"
click at [592, 298] on input "Expiration date" at bounding box center [750, 301] width 364 height 20
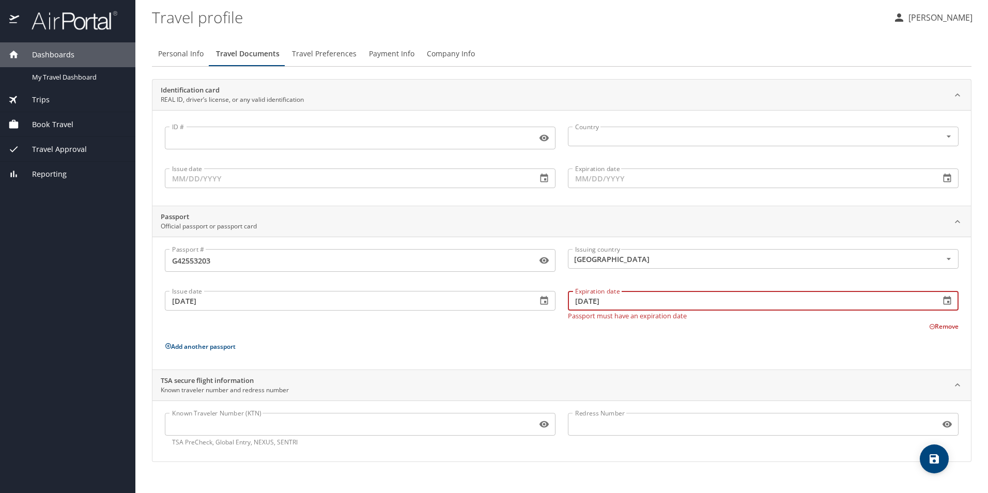
click at [567, 331] on div "Passport # G42553203 Passport # Issuing country Mexico Issuing country Issue da…" at bounding box center [562, 305] width 794 height 112
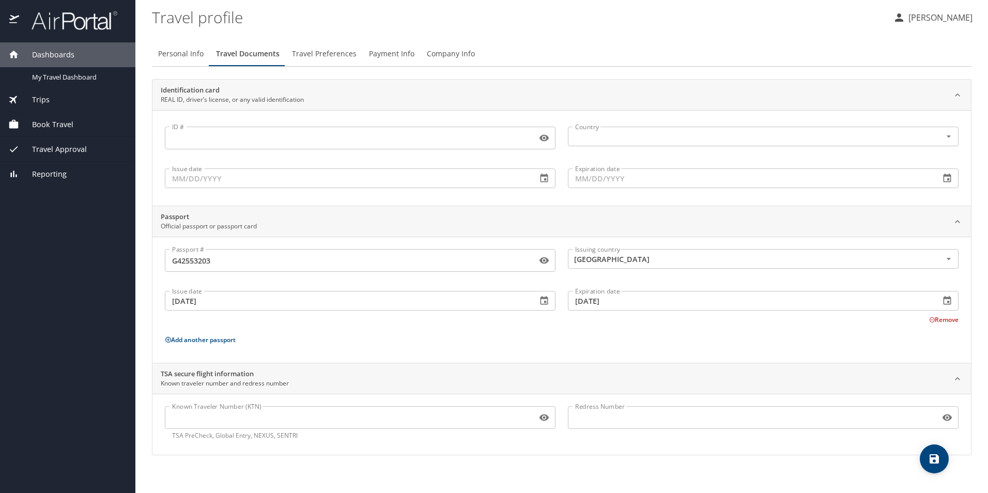
click at [939, 460] on icon "save" at bounding box center [934, 459] width 12 height 12
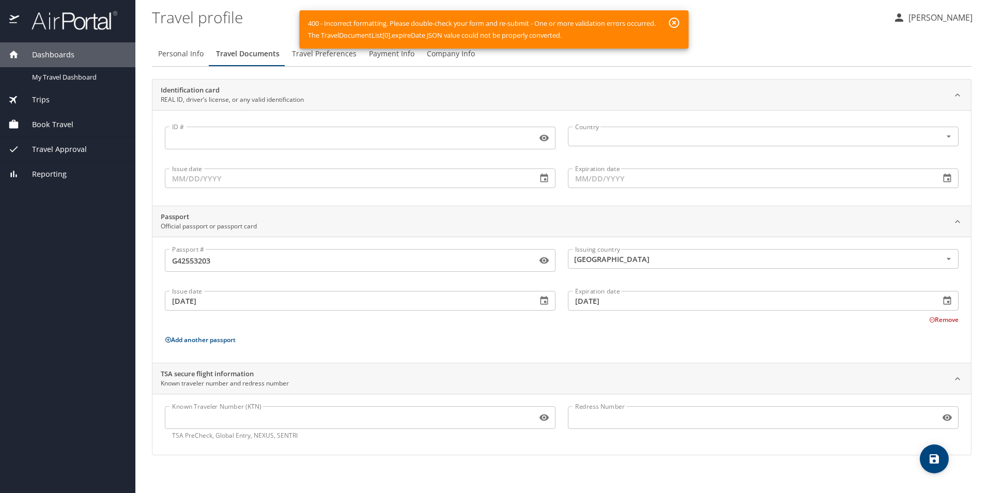
click at [590, 300] on input "13/08/2031" at bounding box center [750, 301] width 364 height 20
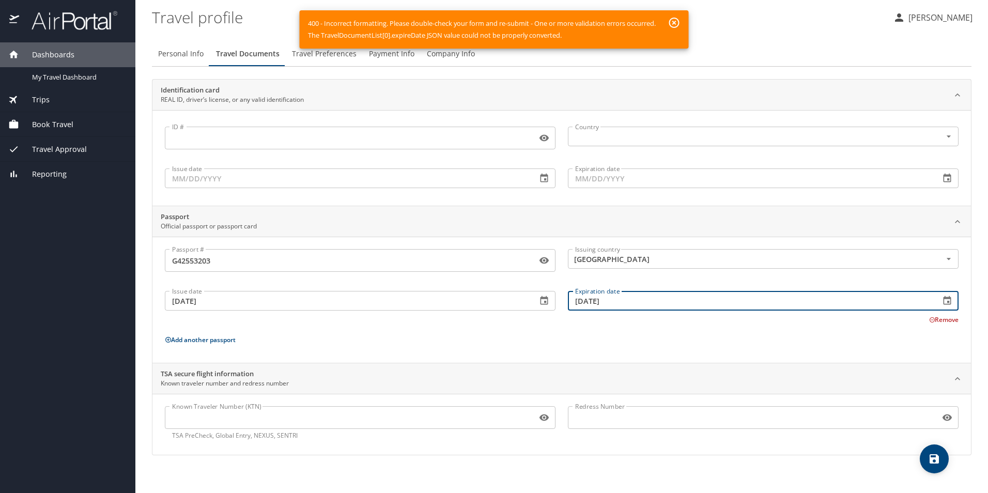
click at [947, 301] on icon "button" at bounding box center [947, 301] width 10 height 10
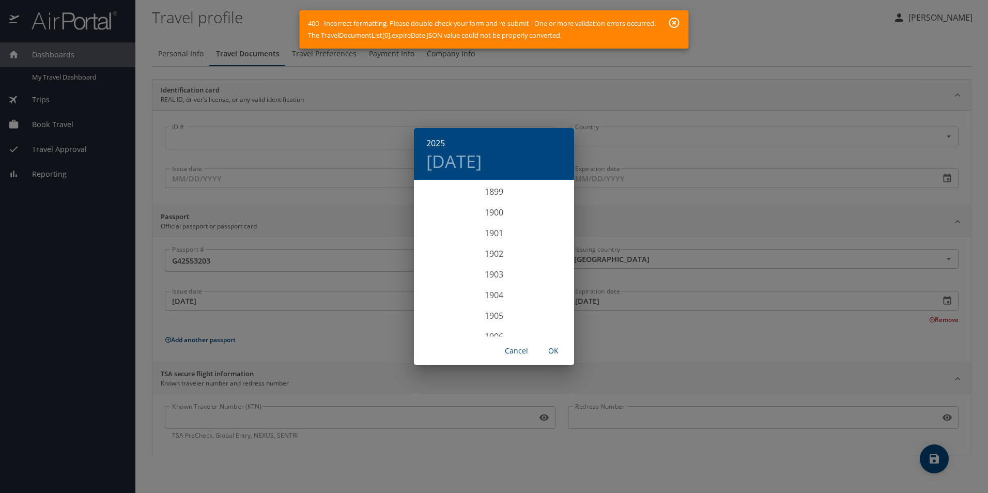
scroll to position [2542, 0]
click at [552, 351] on span "OK" at bounding box center [553, 351] width 25 height 13
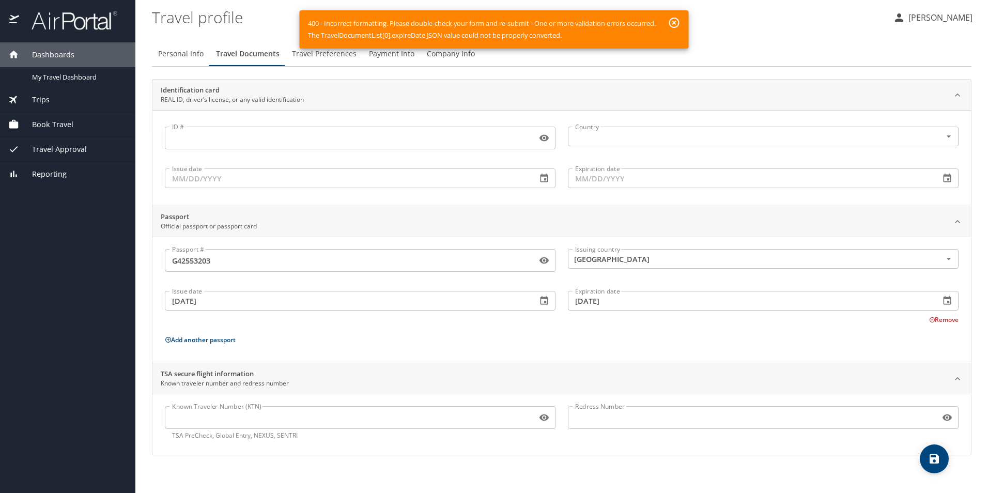
click at [596, 297] on input "10/14/2025" at bounding box center [750, 301] width 364 height 20
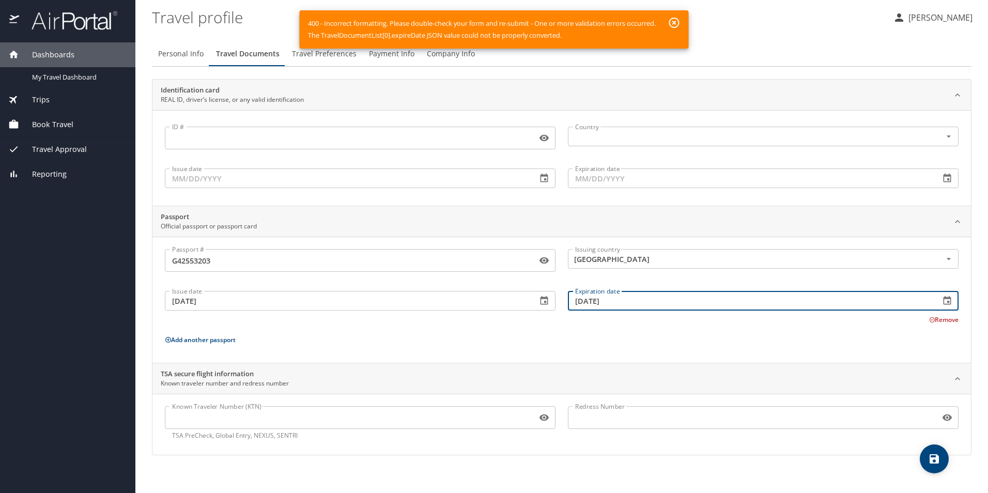
click at [582, 300] on input "10/13/2025" at bounding box center [750, 301] width 364 height 20
type input "08/13/2025"
drag, startPoint x: 180, startPoint y: 301, endPoint x: 187, endPoint y: 300, distance: 6.9
click at [179, 301] on input "13/08/2021" at bounding box center [347, 301] width 364 height 20
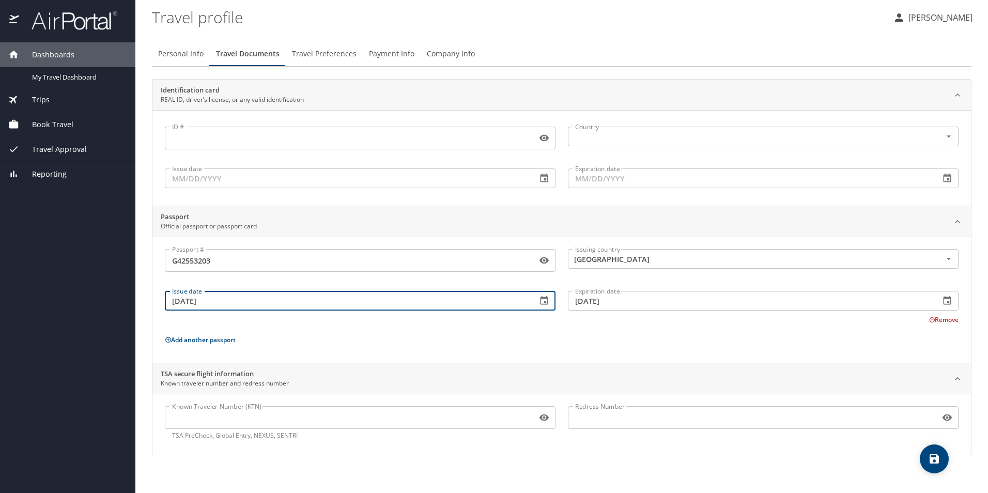
type input "08/13/2021"
click at [633, 299] on input "08/13/2025" at bounding box center [750, 301] width 364 height 20
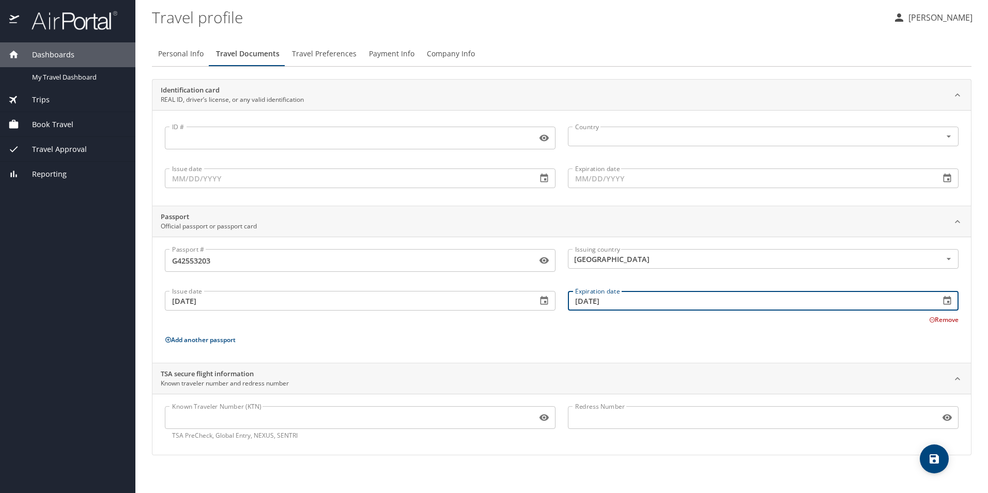
type input "08/13/2031"
click at [598, 328] on div "Passport # G42553203 Passport # Issuing country Mexico Issuing country Issue da…" at bounding box center [562, 301] width 794 height 105
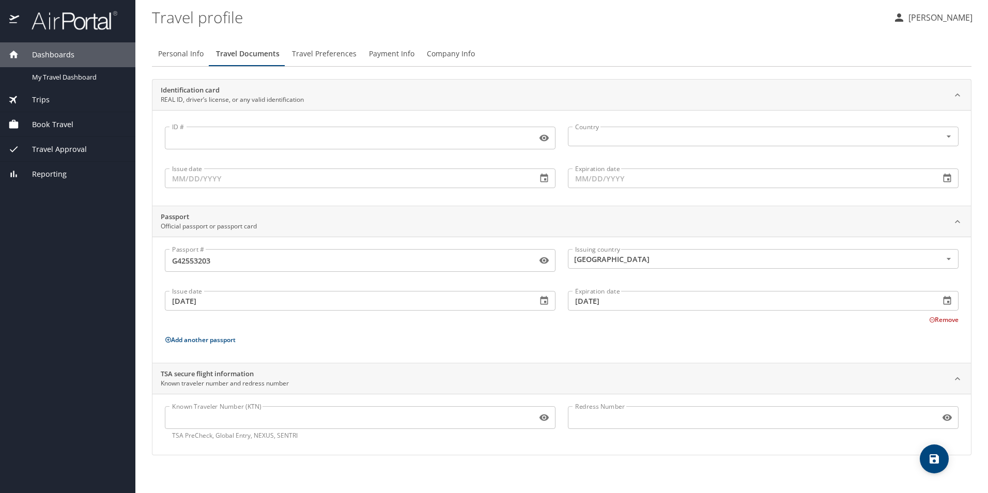
click at [940, 461] on span "save" at bounding box center [934, 459] width 29 height 12
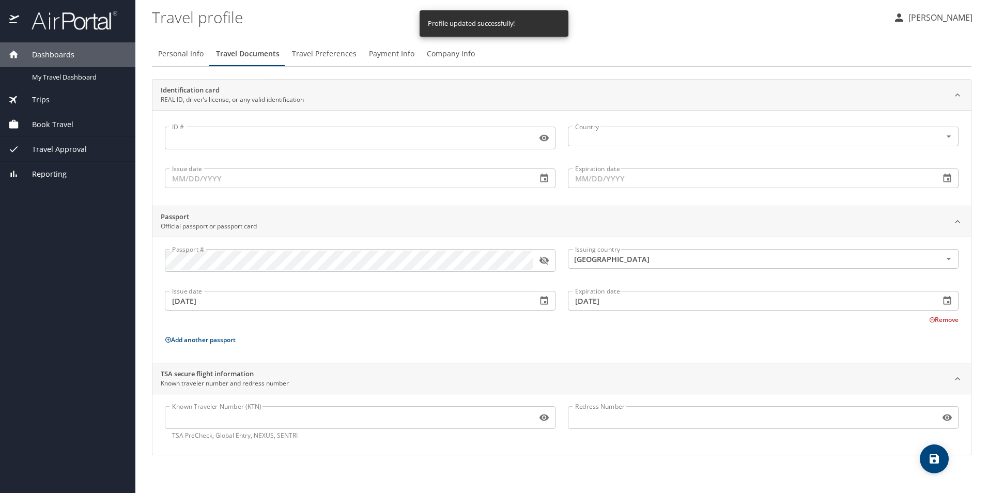
click at [331, 56] on span "Travel Preferences" at bounding box center [324, 54] width 65 height 13
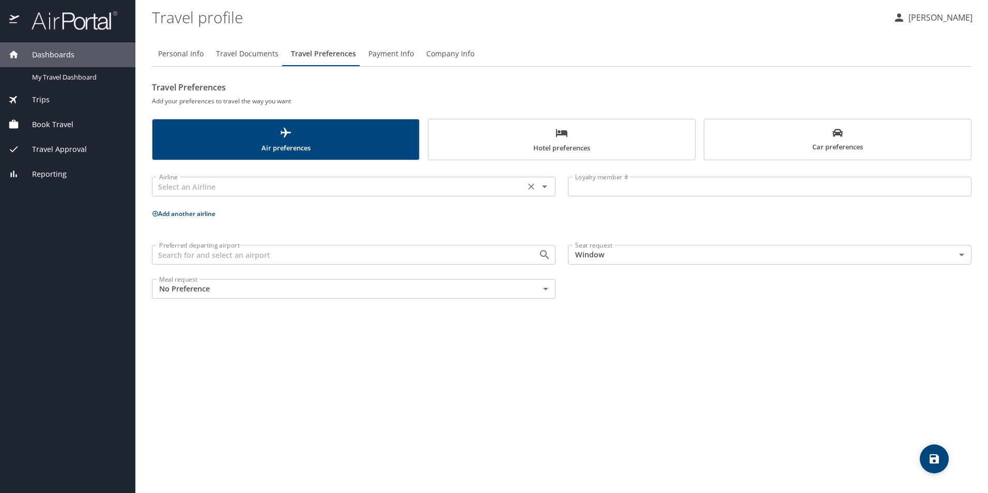
click at [353, 183] on input "text" at bounding box center [338, 186] width 367 height 13
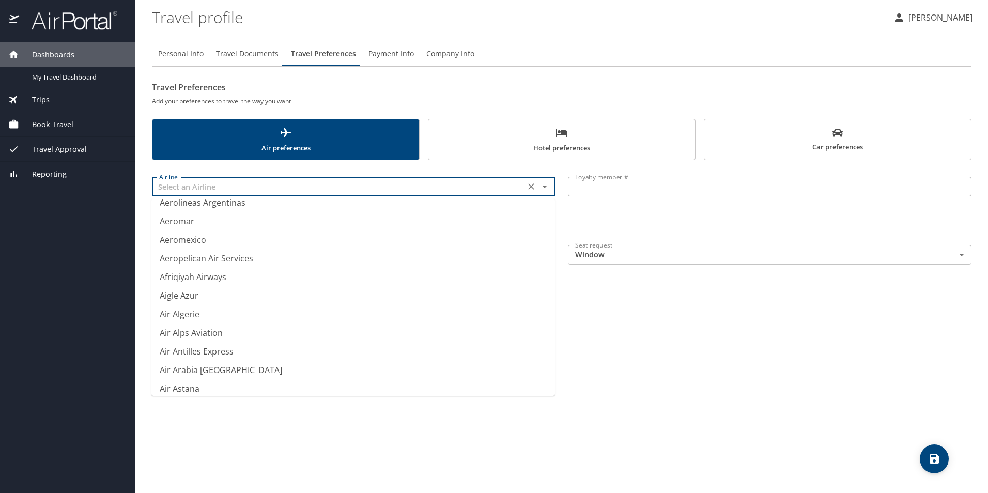
scroll to position [207, 0]
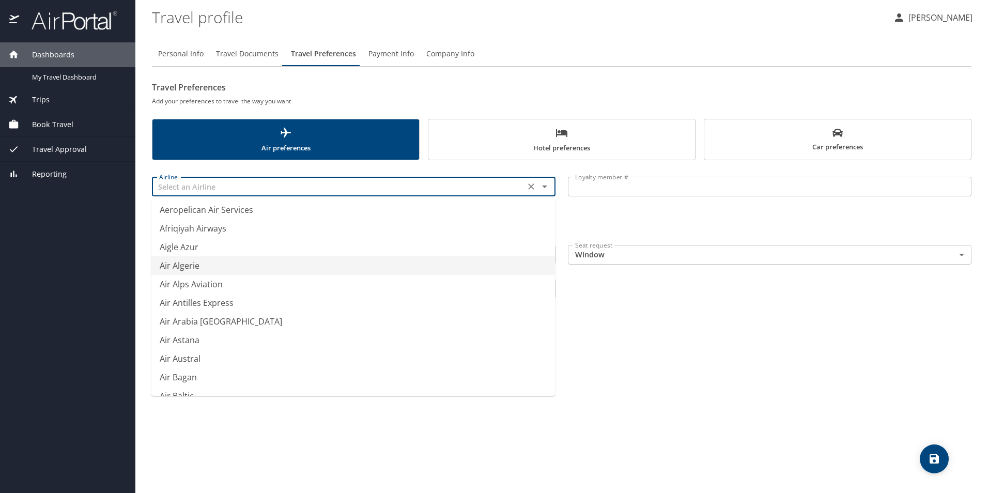
type input "Air Algerie"
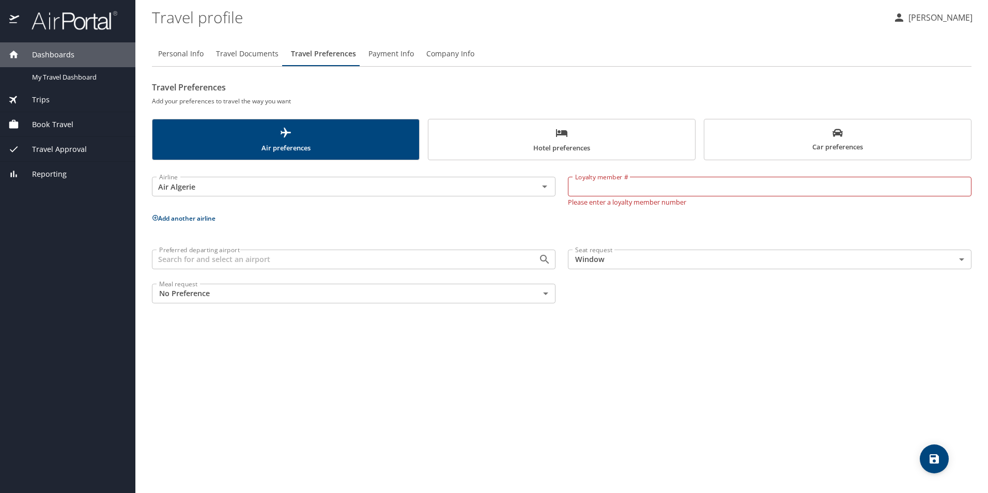
click at [729, 333] on div "Personal Info Travel Documents Travel Preferences Payment Info Company Info Tra…" at bounding box center [562, 263] width 820 height 460
click at [439, 187] on input "Air Algerie" at bounding box center [338, 186] width 367 height 13
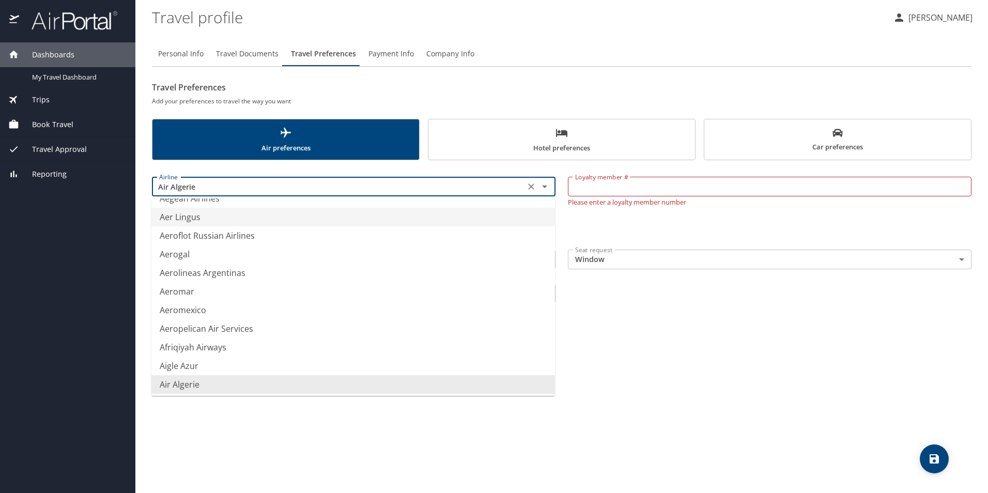
scroll to position [0, 0]
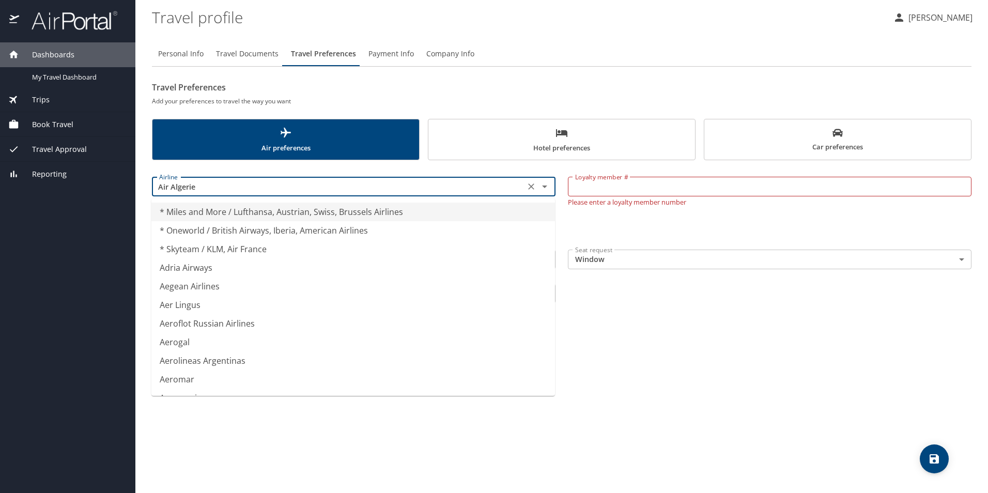
click at [528, 187] on icon "Clear" at bounding box center [531, 186] width 10 height 10
type input "* Miles and More / Lufthansa, Austrian, Swiss, Brussels Airlines"
click at [688, 376] on div "Personal Info Travel Documents Travel Preferences Payment Info Company Info Tra…" at bounding box center [562, 263] width 820 height 460
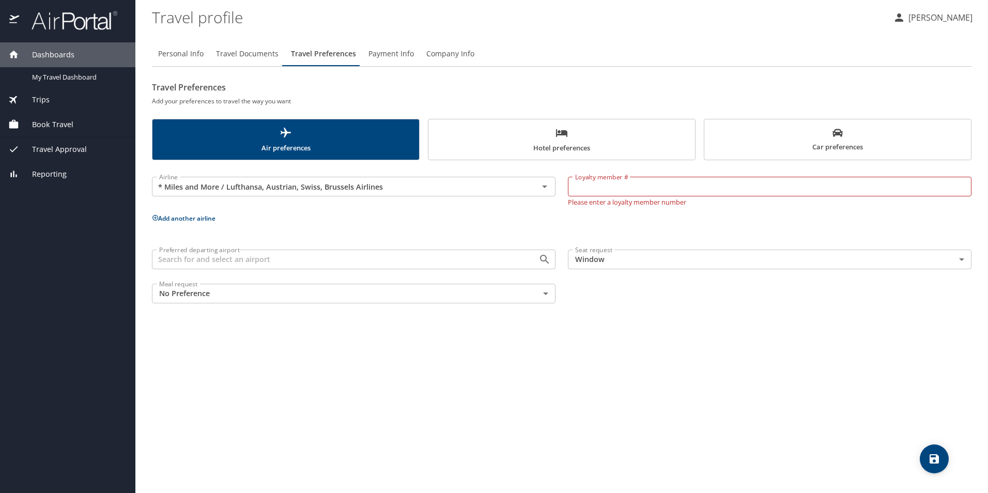
click at [274, 261] on input "Preferred departing airport" at bounding box center [338, 259] width 367 height 13
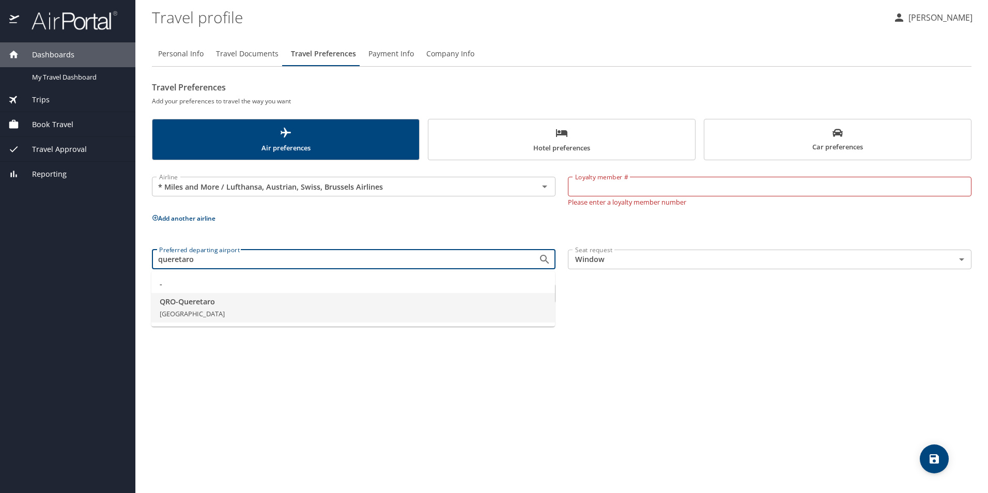
click at [173, 301] on span "QRO - Queretaro" at bounding box center [353, 301] width 387 height 11
type input "QRO - Queretaro"
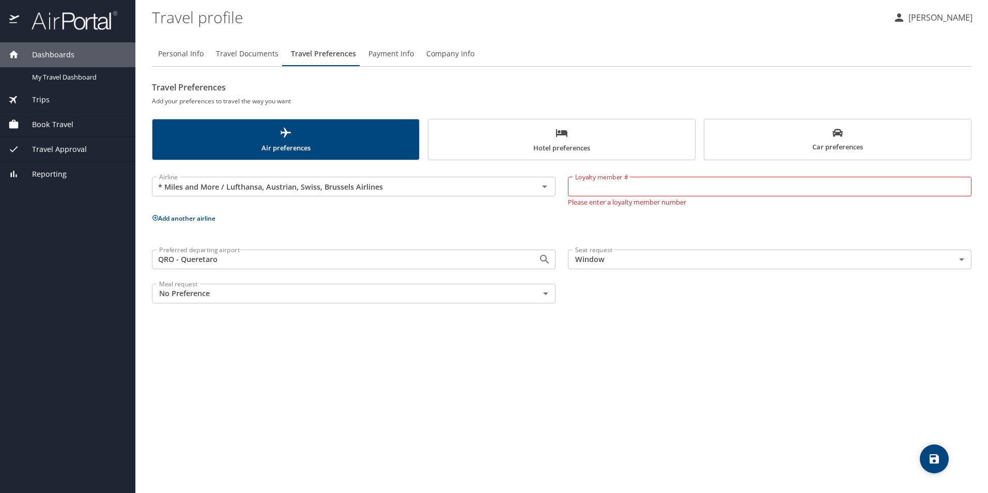
click at [319, 376] on div "Personal Info Travel Documents Travel Preferences Payment Info Company Info Tra…" at bounding box center [562, 263] width 820 height 460
click at [933, 462] on icon "save" at bounding box center [934, 458] width 9 height 9
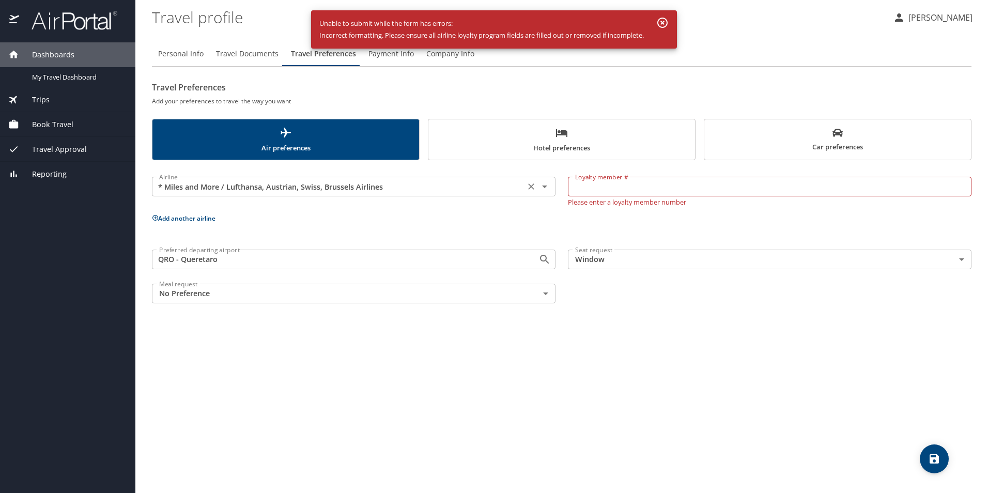
click at [532, 187] on icon "Clear" at bounding box center [531, 186] width 6 height 6
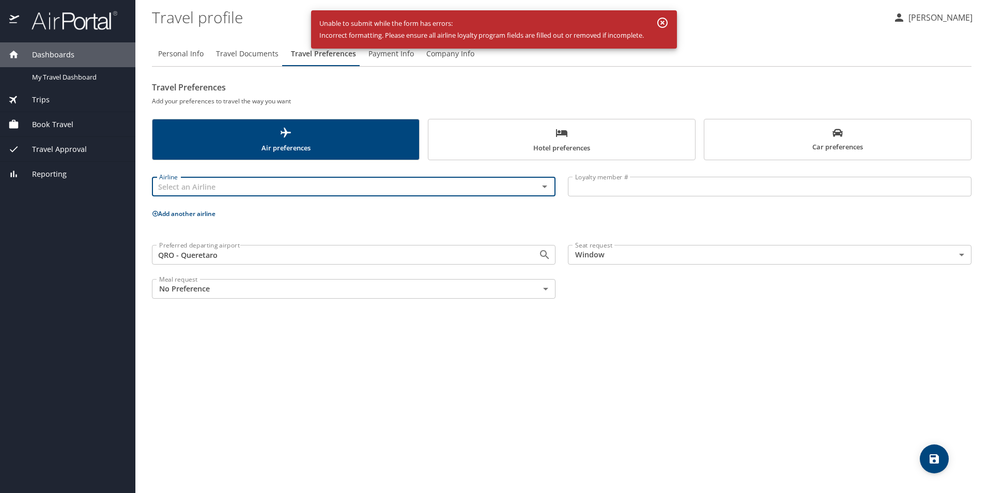
click at [511, 220] on p "Add another airline" at bounding box center [562, 213] width 820 height 13
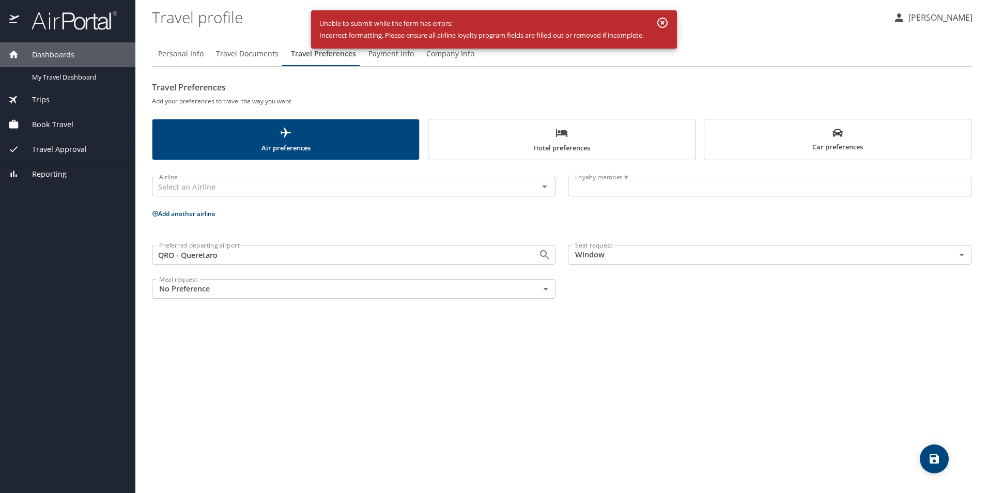
click at [733, 381] on div "Personal Info Travel Documents Travel Preferences Payment Info Company Info Tra…" at bounding box center [562, 263] width 820 height 460
click at [926, 454] on span "save" at bounding box center [934, 459] width 29 height 12
click at [585, 139] on span "Hotel preferences" at bounding box center [562, 140] width 254 height 27
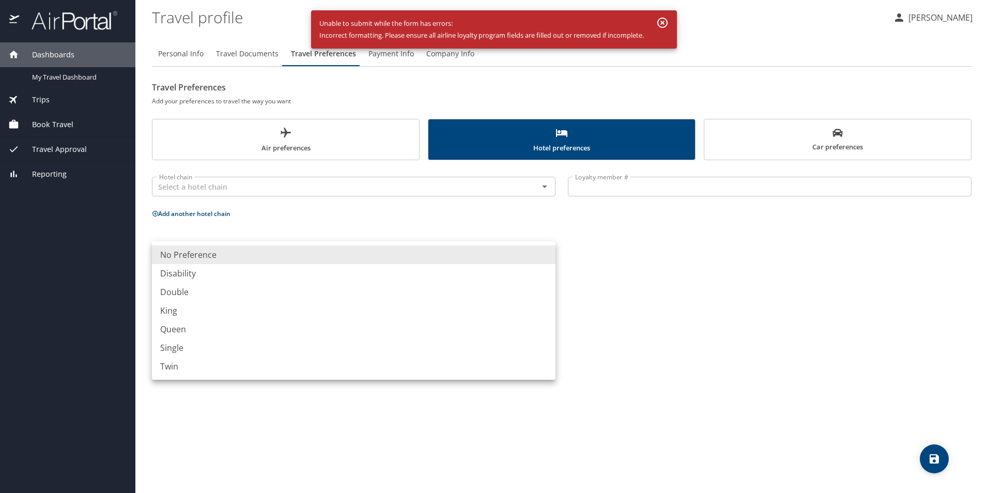
click at [385, 261] on body "Dashboards My Travel Dashboard Trips Current / Future Trips Past Trips Trips Mi…" at bounding box center [494, 246] width 988 height 493
click at [808, 301] on div at bounding box center [494, 246] width 988 height 493
click at [473, 257] on body "Dashboards My Travel Dashboard Trips Current / Future Trips Past Trips Trips Mi…" at bounding box center [494, 246] width 988 height 493
click at [200, 325] on li "Queen" at bounding box center [354, 329] width 404 height 19
type input "Queen"
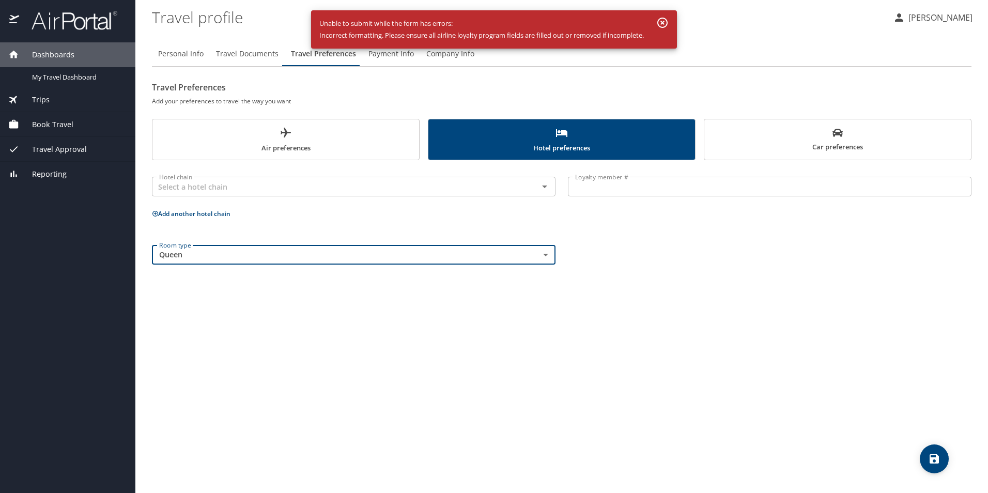
click at [931, 456] on icon "save" at bounding box center [934, 459] width 12 height 12
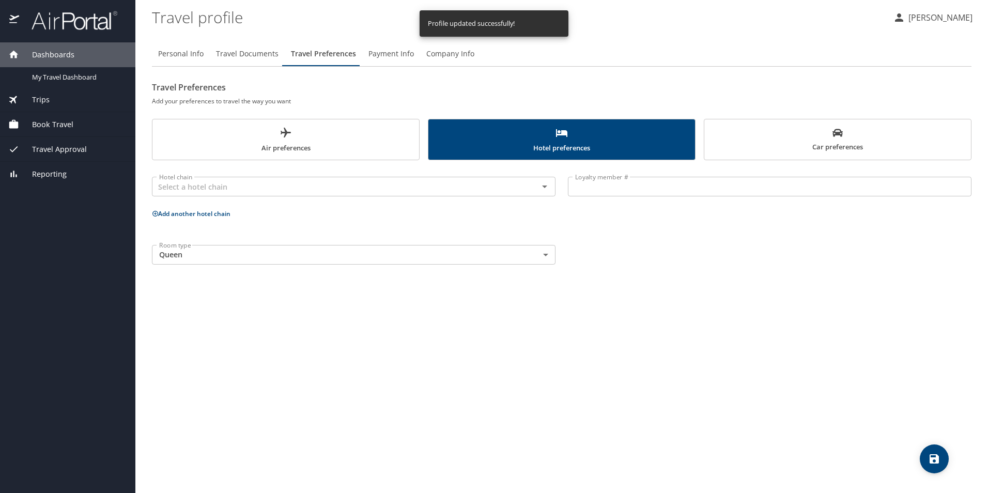
click at [834, 141] on span "Car preferences" at bounding box center [838, 140] width 254 height 25
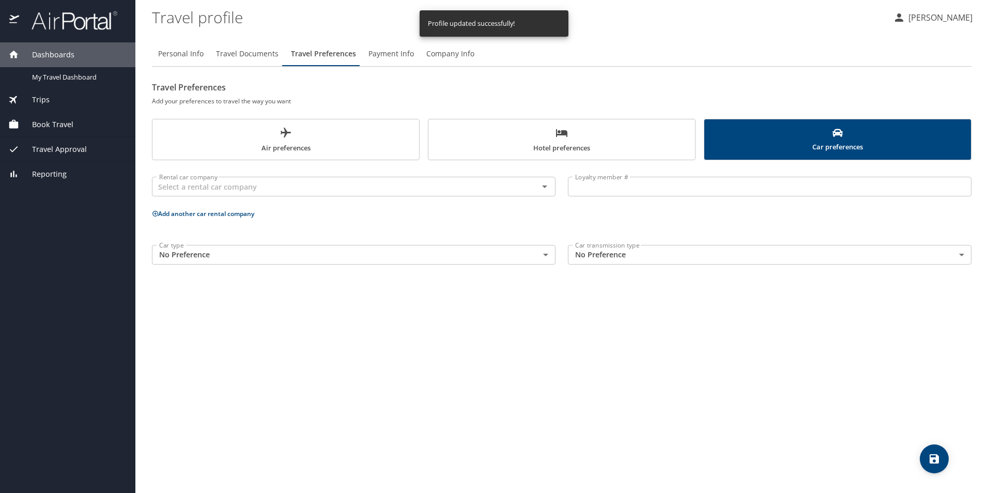
click at [476, 257] on body "Dashboards My Travel Dashboard Trips Current / Future Trips Past Trips Trips Mi…" at bounding box center [494, 246] width 988 height 493
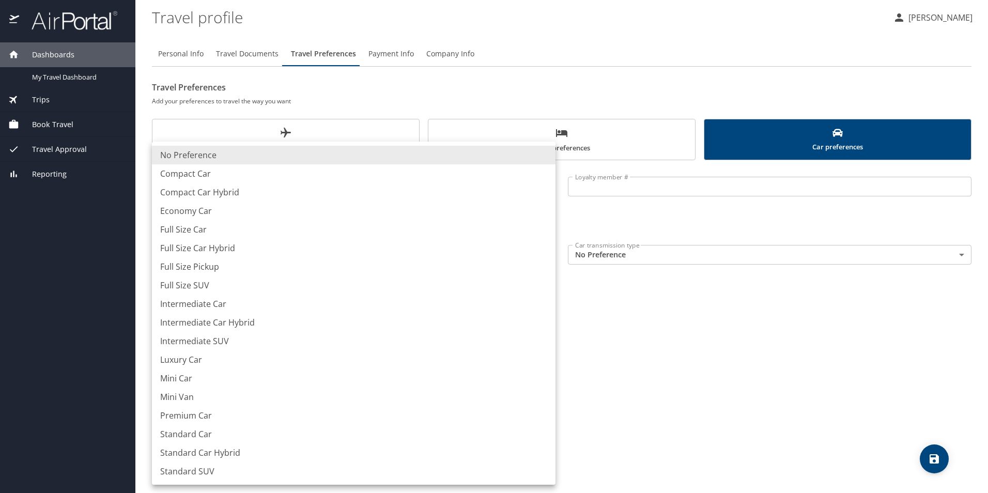
click at [657, 365] on div at bounding box center [494, 246] width 988 height 493
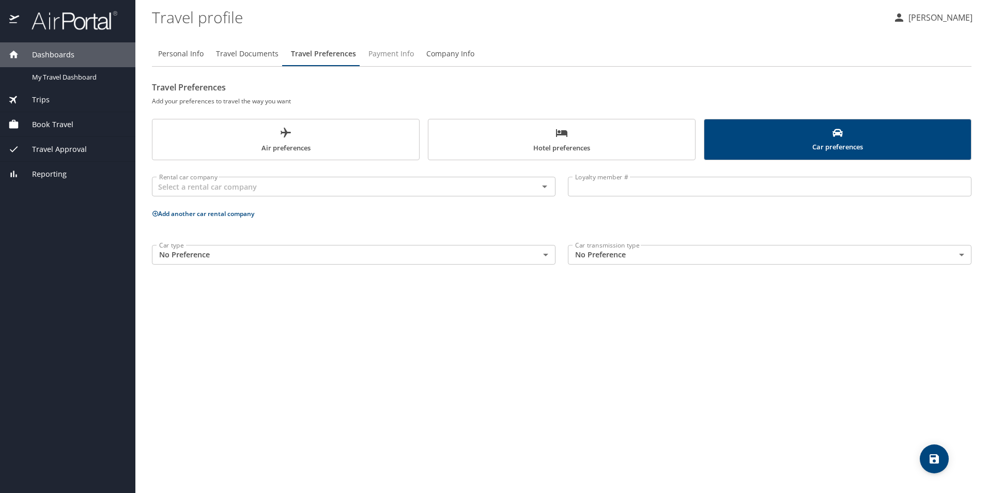
click at [378, 49] on span "Payment Info" at bounding box center [390, 54] width 45 height 13
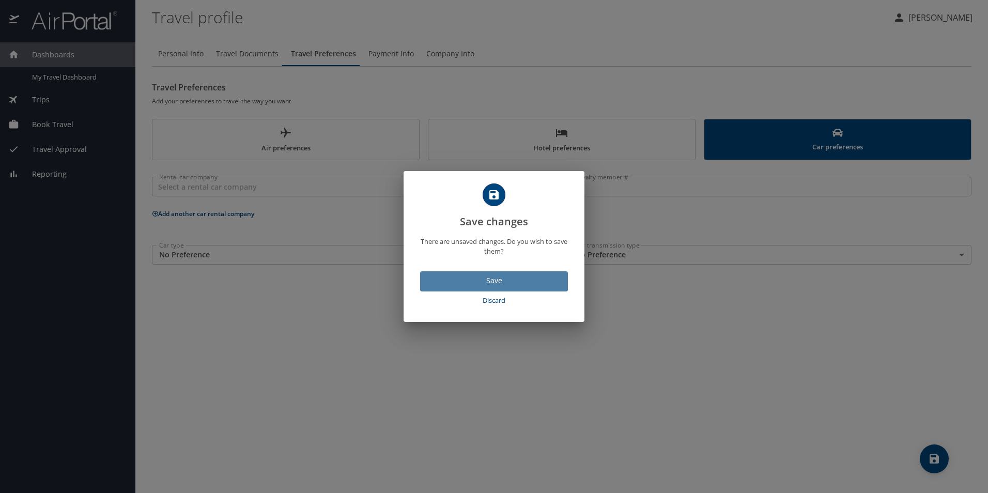
click at [488, 283] on span "Save" at bounding box center [493, 280] width 131 height 13
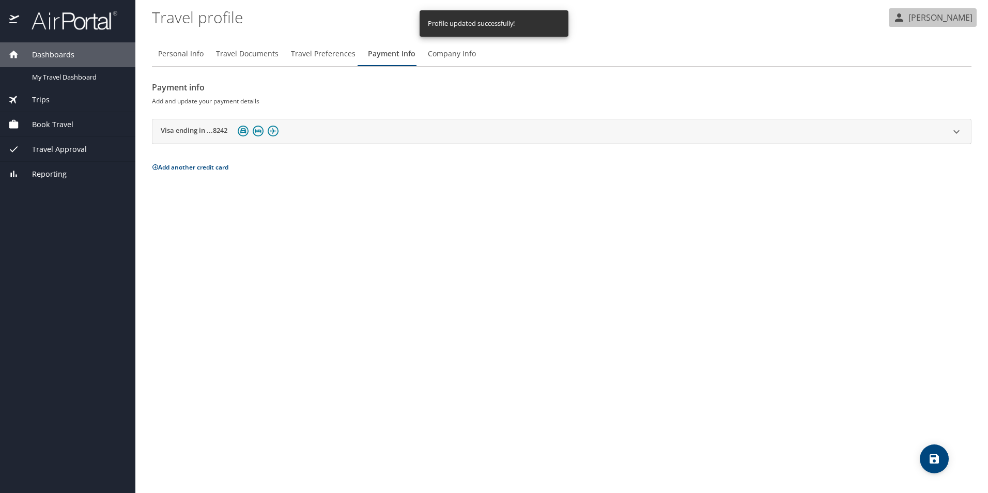
click at [909, 20] on p "Edgar Larenas ALQUICIRA" at bounding box center [938, 17] width 67 height 12
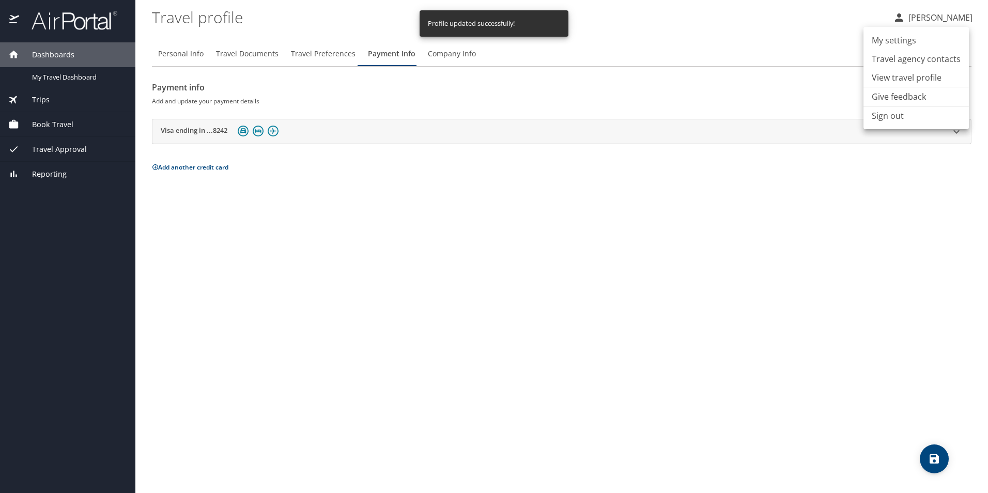
click at [886, 118] on li "Sign out" at bounding box center [915, 115] width 105 height 19
